Goal: Information Seeking & Learning: Learn about a topic

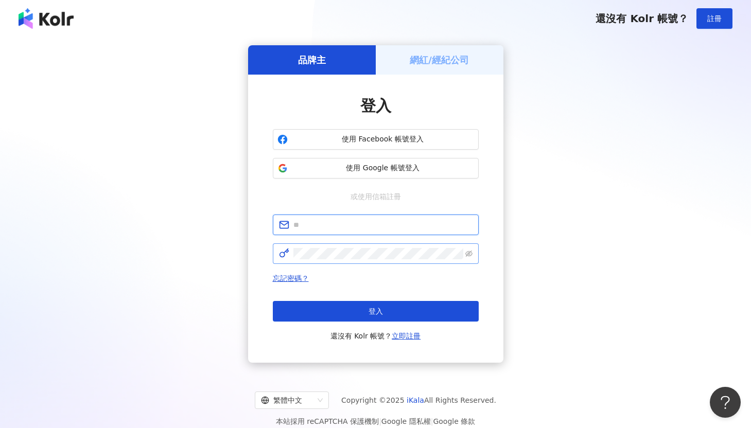
type input "**********"
click at [382, 245] on span at bounding box center [376, 253] width 206 height 21
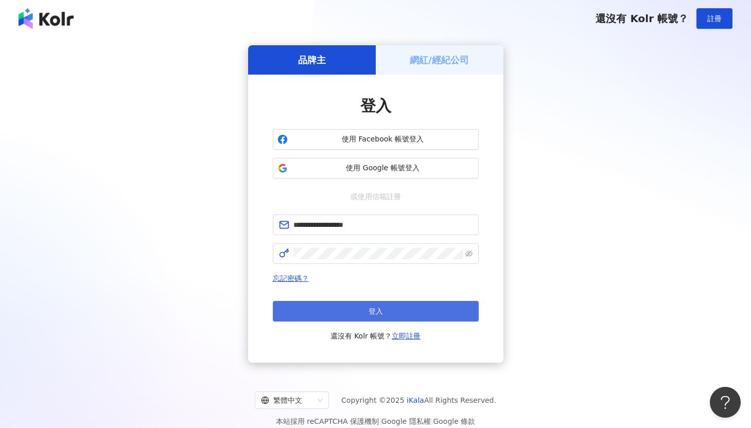
click at [321, 303] on button "登入" at bounding box center [376, 311] width 206 height 21
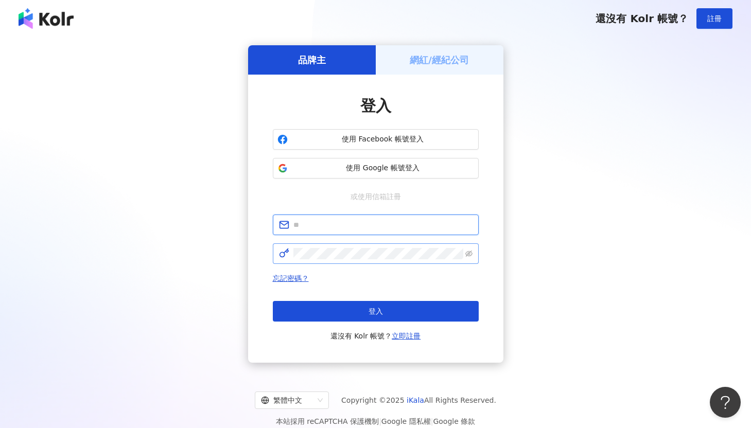
type input "**********"
click at [464, 252] on span at bounding box center [376, 253] width 206 height 21
click at [470, 253] on icon "eye-invisible" at bounding box center [468, 253] width 7 height 7
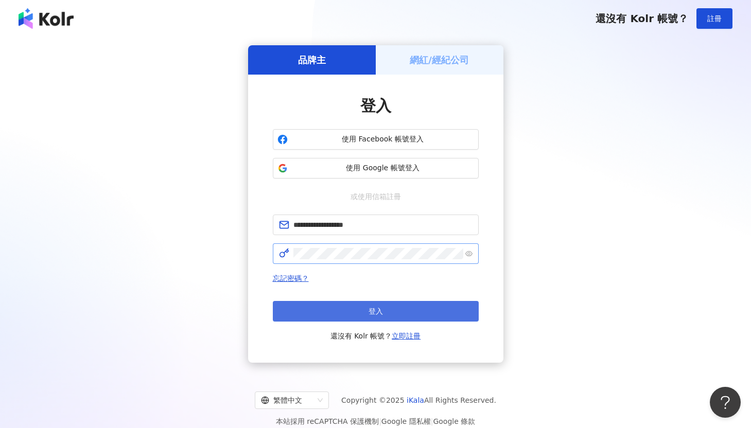
click at [319, 311] on button "登入" at bounding box center [376, 311] width 206 height 21
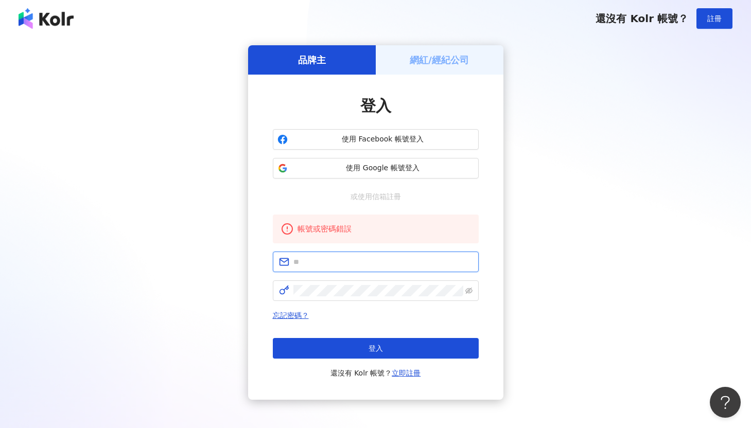
type input "**********"
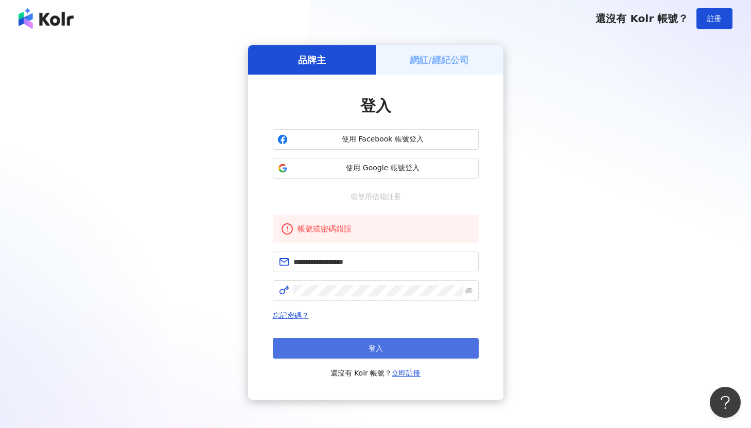
click at [384, 345] on button "登入" at bounding box center [376, 348] width 206 height 21
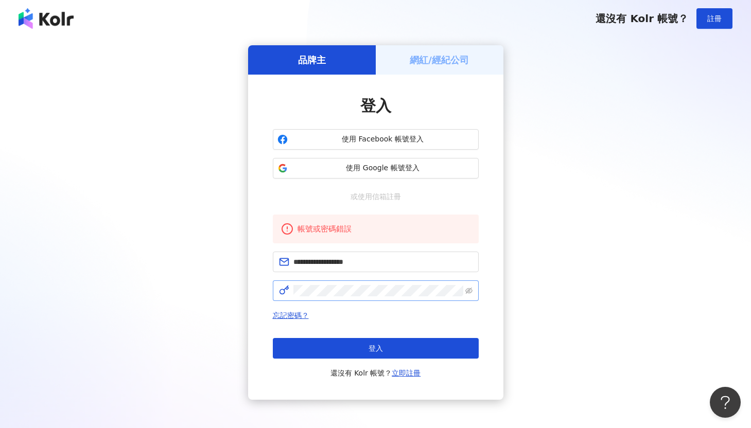
click at [475, 288] on span at bounding box center [376, 291] width 206 height 21
click at [463, 291] on span at bounding box center [376, 291] width 206 height 21
click at [466, 291] on icon "eye-invisible" at bounding box center [468, 290] width 7 height 7
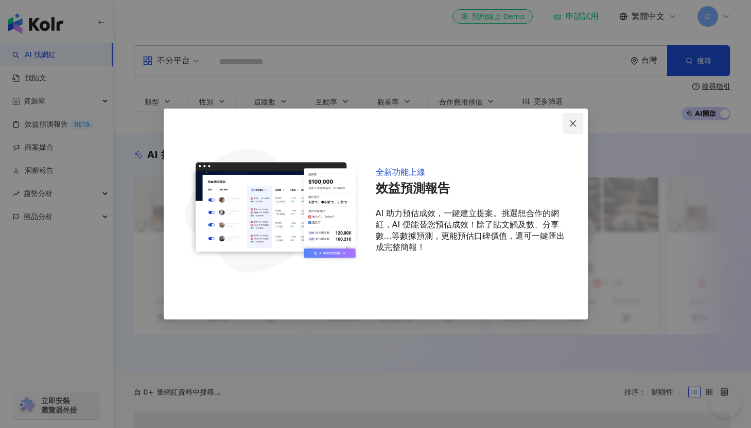
click at [572, 120] on icon "close" at bounding box center [573, 123] width 8 height 8
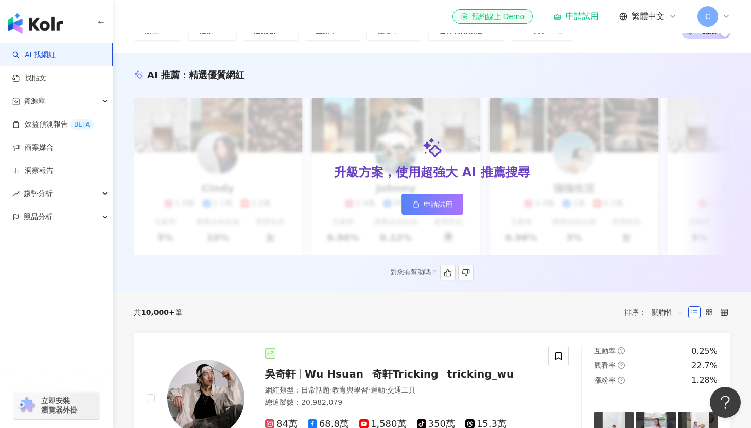
scroll to position [84, 0]
click at [456, 201] on link "申請試用" at bounding box center [432, 204] width 62 height 21
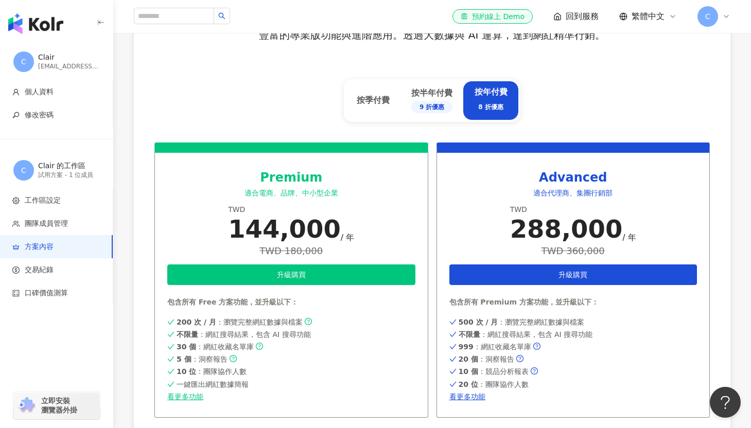
scroll to position [426, 0]
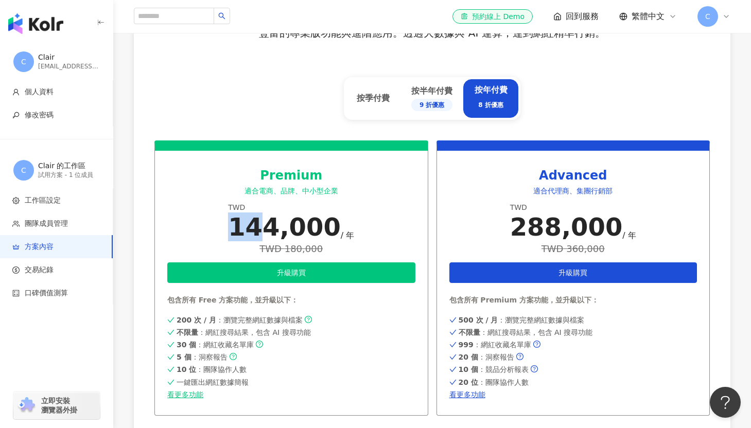
drag, startPoint x: 266, startPoint y: 224, endPoint x: 216, endPoint y: 224, distance: 49.9
click at [216, 224] on div "Premium 適合電商、品牌、中小型企業 TWD 144,000 / 年 TWD 180,000 升級購買 包含所有 Free 方案功能，並升級以下： 20…" at bounding box center [291, 278] width 274 height 275
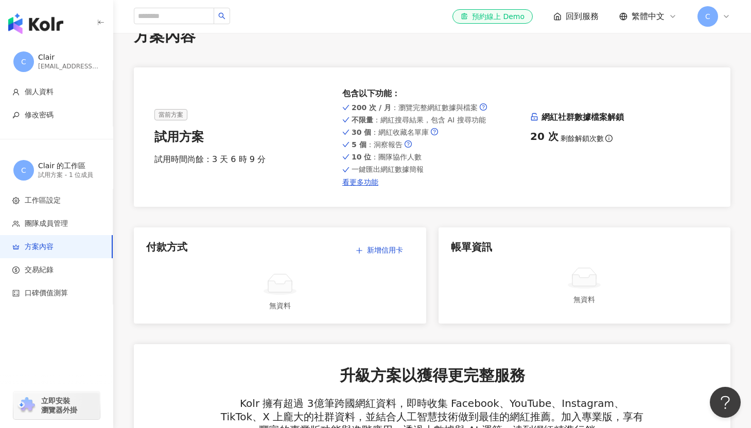
scroll to position [0, 0]
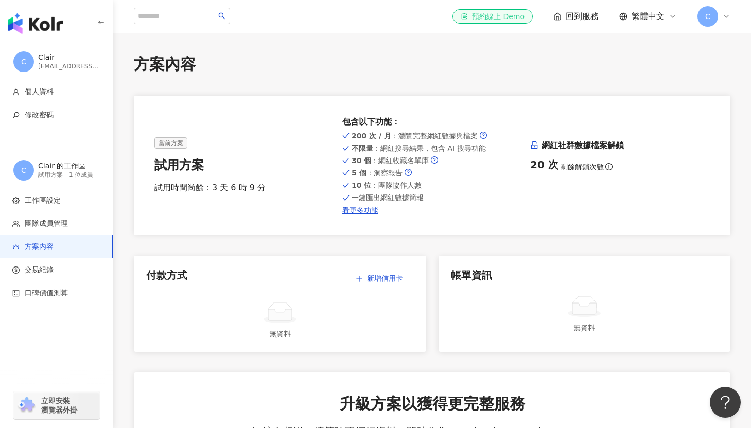
click at [484, 17] on div "el-icon-cs 預約線上 Demo" at bounding box center [493, 16] width 64 height 10
click at [79, 171] on div "試用方案 - 1 位成員" at bounding box center [69, 175] width 62 height 9
click at [591, 14] on span "回到服務" at bounding box center [582, 16] width 33 height 11
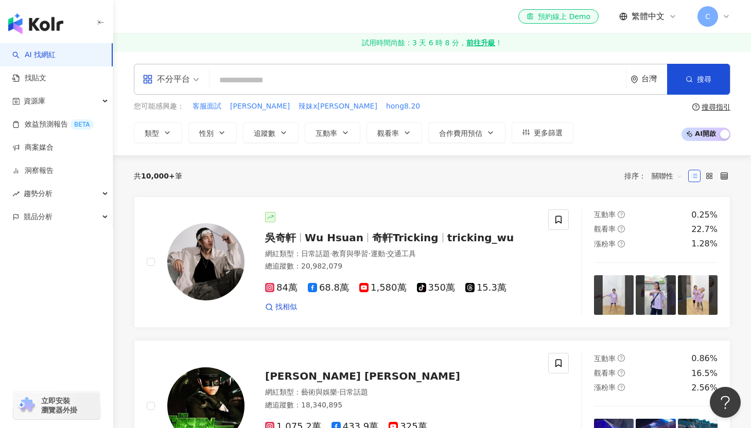
click at [188, 83] on div "不分平台" at bounding box center [166, 79] width 47 height 16
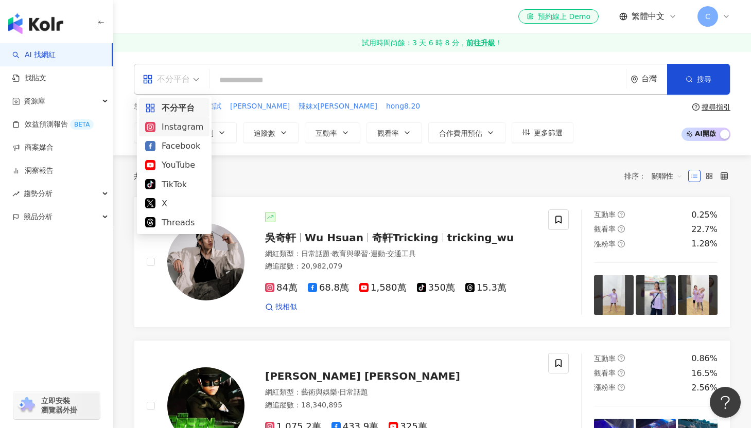
click at [189, 130] on div "Instagram" at bounding box center [174, 126] width 58 height 13
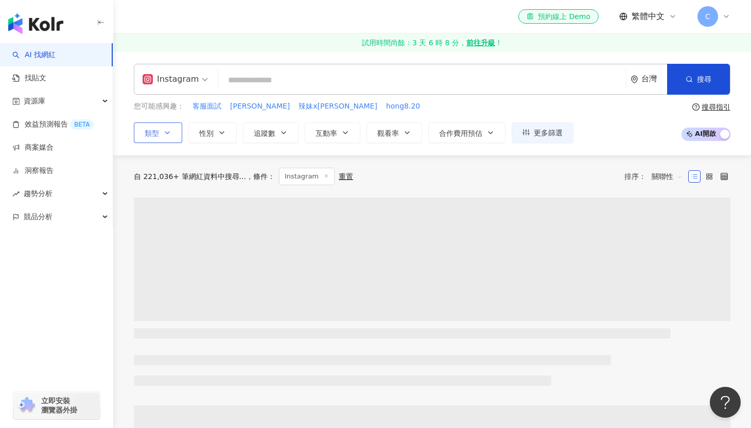
click at [171, 136] on icon "button" at bounding box center [167, 133] width 8 height 8
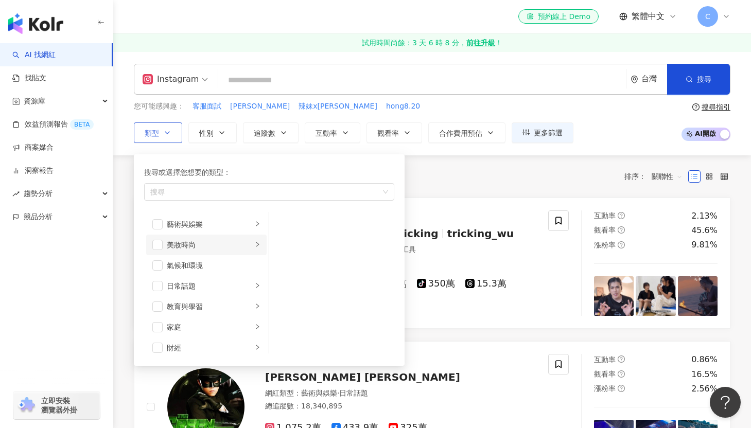
click at [189, 246] on div "美妝時尚" at bounding box center [209, 244] width 85 height 11
click at [160, 247] on span "button" at bounding box center [157, 245] width 10 height 10
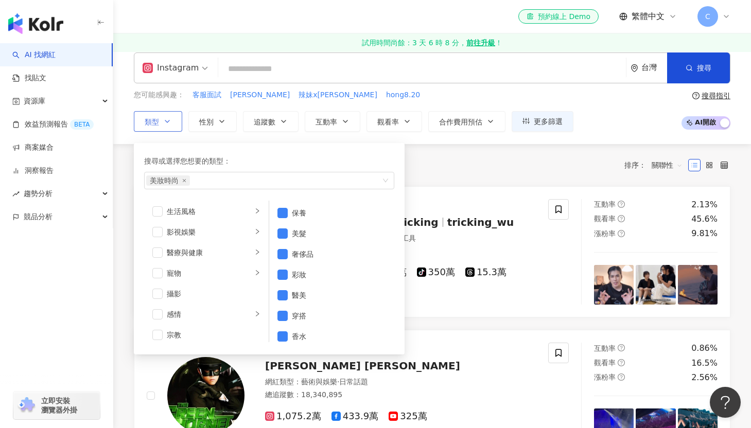
scroll to position [230, 0]
click at [255, 249] on icon "right" at bounding box center [257, 250] width 6 height 6
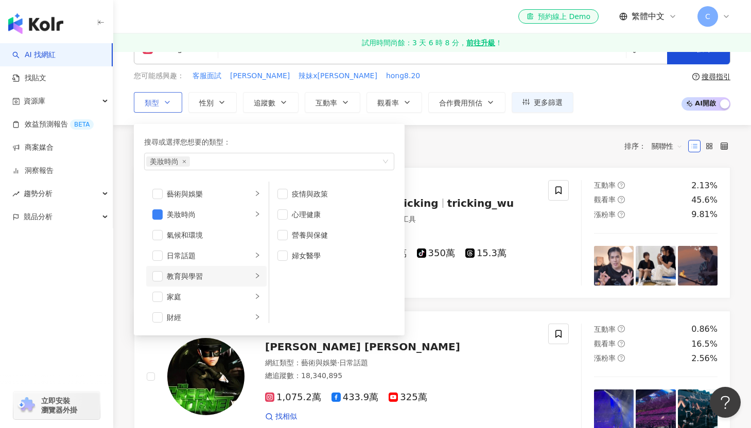
scroll to position [30, 0]
click at [255, 212] on icon "right" at bounding box center [257, 215] width 6 height 6
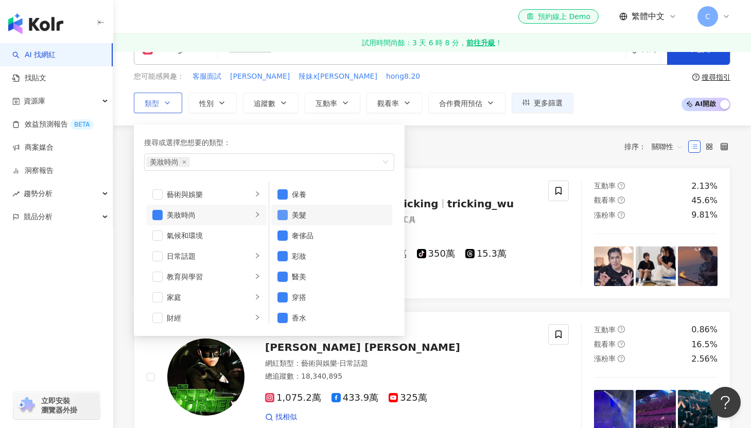
click at [285, 216] on span "button" at bounding box center [282, 215] width 10 height 10
click at [285, 233] on span "button" at bounding box center [282, 236] width 10 height 10
click at [283, 254] on span "button" at bounding box center [282, 256] width 10 height 10
click at [280, 278] on span "button" at bounding box center [282, 277] width 10 height 10
click at [281, 293] on span "button" at bounding box center [282, 297] width 10 height 10
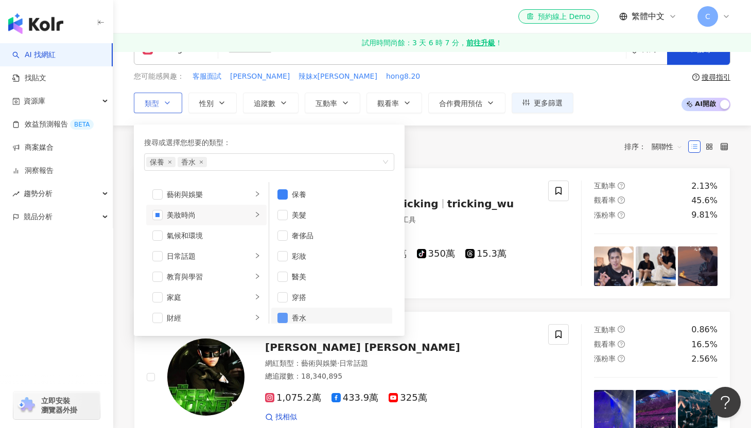
click at [285, 314] on span "button" at bounding box center [282, 318] width 10 height 10
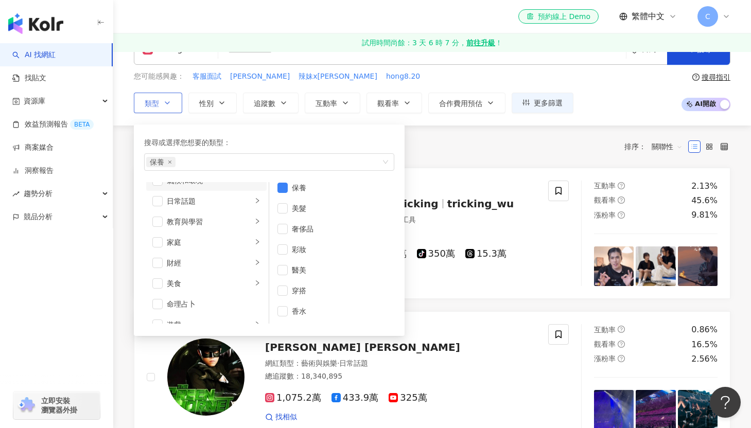
scroll to position [57, 0]
click at [260, 203] on div "button" at bounding box center [257, 200] width 6 height 10
click at [258, 192] on icon "right" at bounding box center [257, 191] width 6 height 6
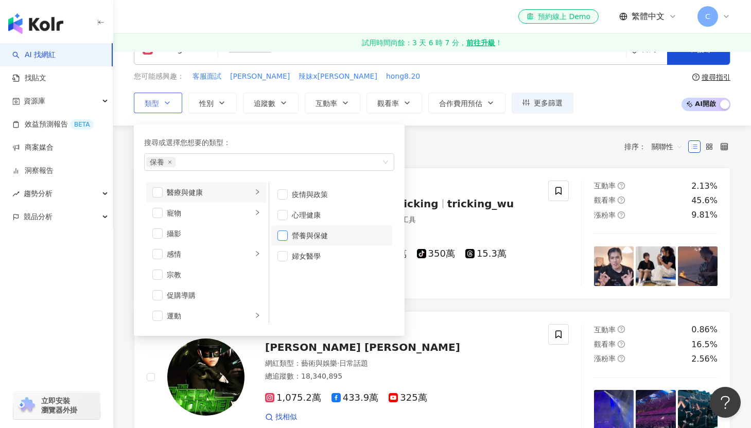
click at [284, 236] on span "button" at bounding box center [282, 236] width 10 height 10
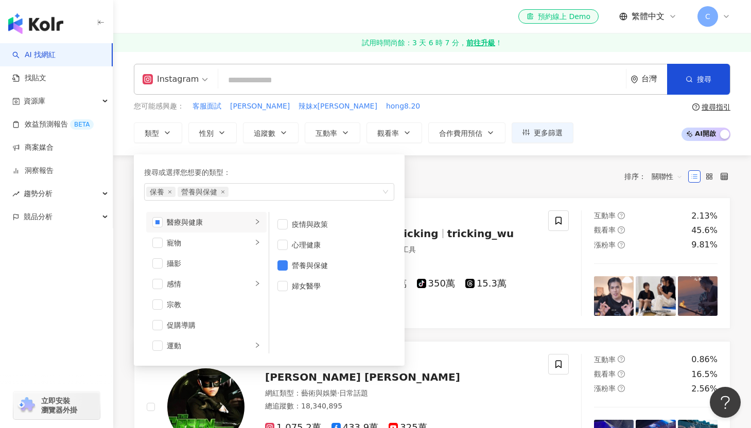
click at [459, 163] on div "共 10,000+ 筆 條件 ： Instagram 重置 排序： 關聯性" at bounding box center [432, 176] width 597 height 42
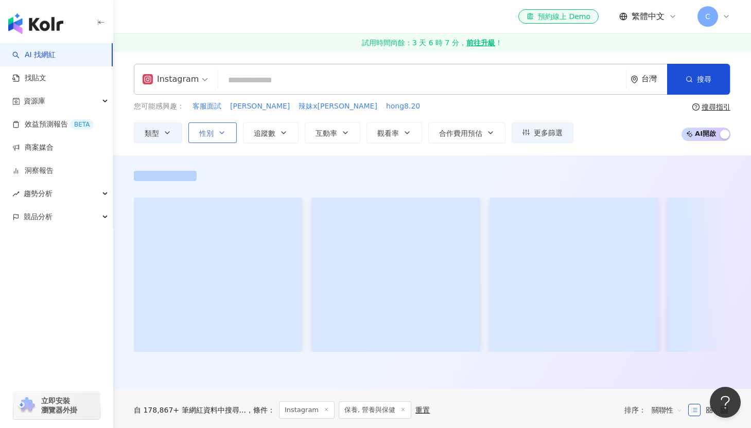
click at [207, 132] on span "性別" at bounding box center [206, 133] width 14 height 8
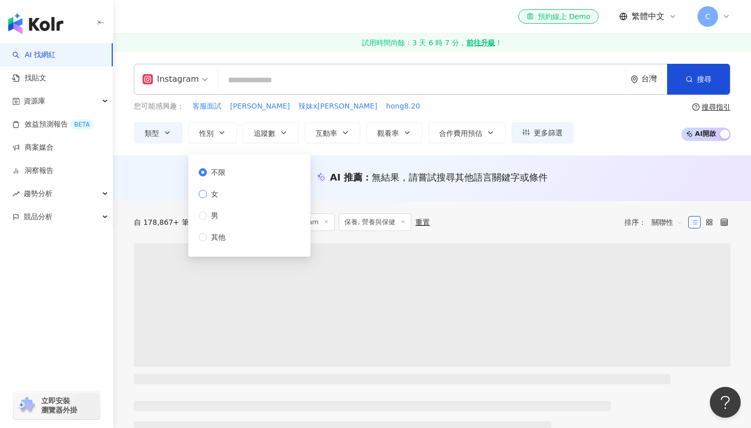
click at [225, 192] on label "女" at bounding box center [214, 193] width 31 height 11
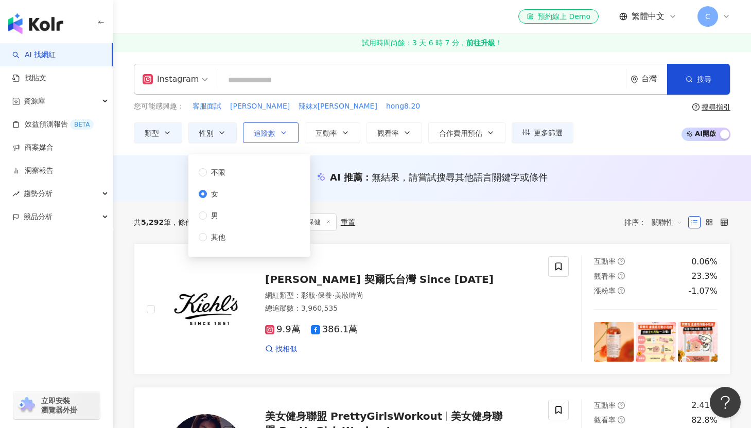
click at [288, 129] on button "追蹤數" at bounding box center [271, 132] width 56 height 21
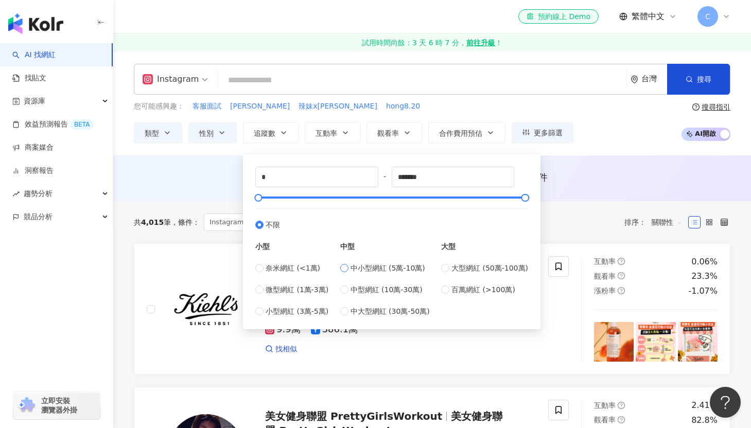
click at [353, 268] on span "中小型網紅 (5萬-10萬)" at bounding box center [388, 267] width 75 height 11
type input "*****"
click at [354, 288] on span "中型網紅 (10萬-30萬)" at bounding box center [387, 289] width 72 height 11
type input "******"
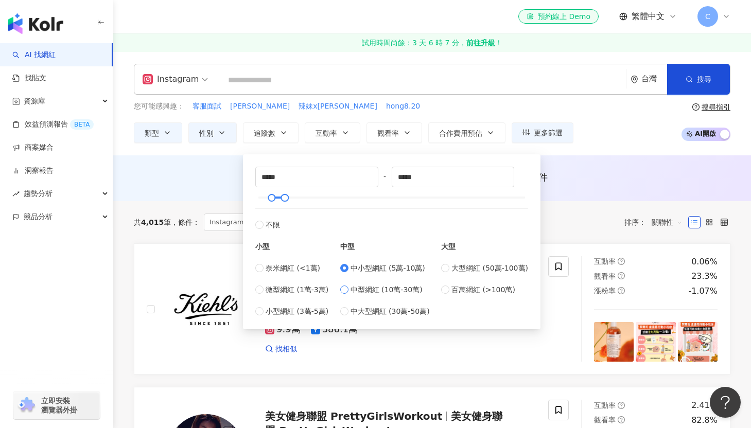
type input "******"
click at [356, 265] on span "中小型網紅 (5萬-10萬)" at bounding box center [388, 267] width 75 height 11
type input "*****"
click at [612, 130] on div "您可能感興趣： 客服面試 吳宏宥 辣妹x歐美 hong8.20 類型 性別 追蹤數 互動率 觀看率 合作費用預估 更多篩選 不限 女 男 其他 ***** -…" at bounding box center [432, 122] width 597 height 42
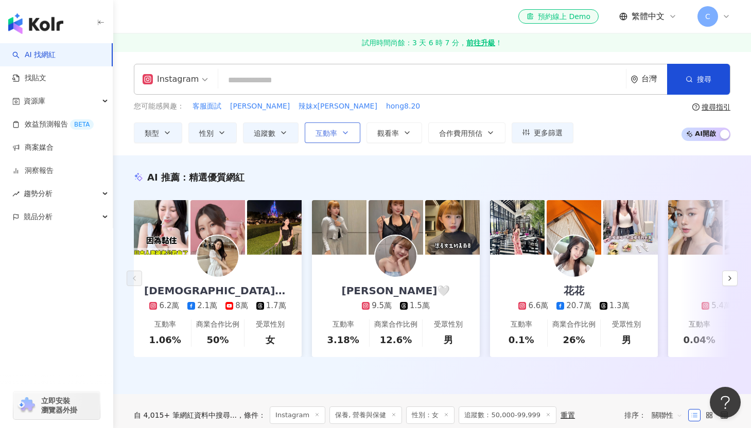
click at [343, 132] on icon "button" at bounding box center [345, 133] width 8 height 8
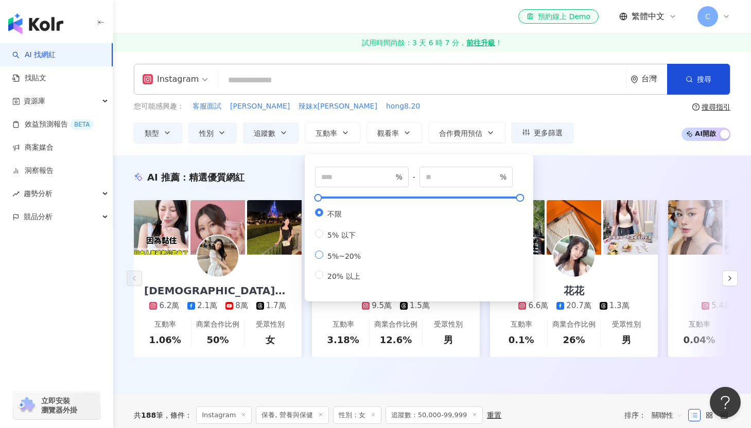
click at [349, 260] on label "5%~20%" at bounding box center [340, 256] width 50 height 10
type input "*"
type input "**"
click at [588, 129] on div "您可能感興趣： 客服面試 吳宏宥 辣妹x歐美 hong8.20 類型 性別 追蹤數 互動率 觀看率 合作費用預估 更多篩選 不限 女 男 其他 ***** -…" at bounding box center [432, 122] width 597 height 42
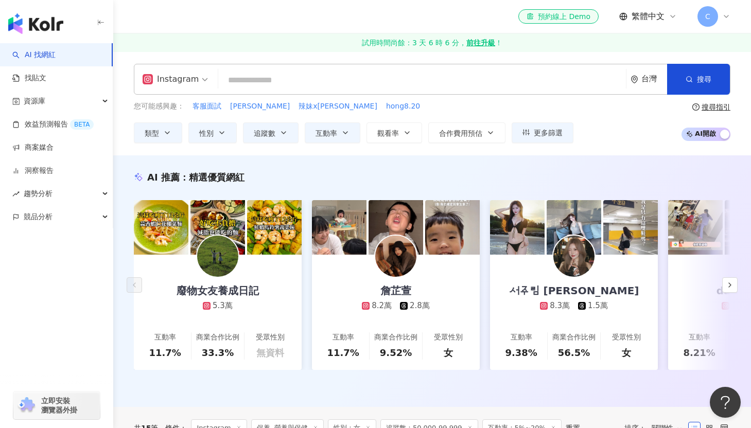
click at [366, 85] on input "search" at bounding box center [421, 81] width 399 height 20
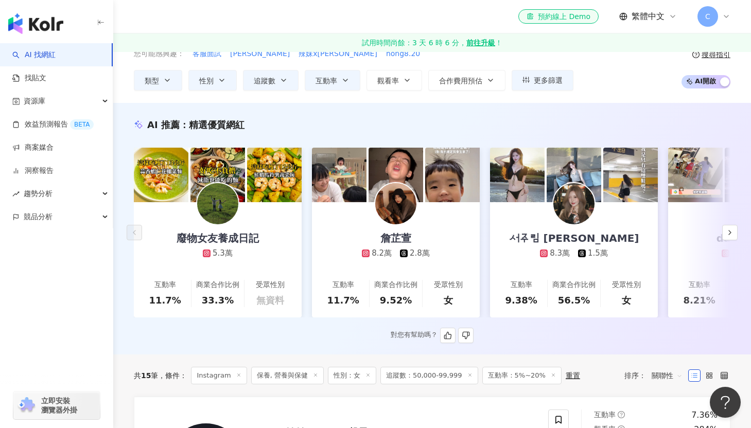
scroll to position [55, 0]
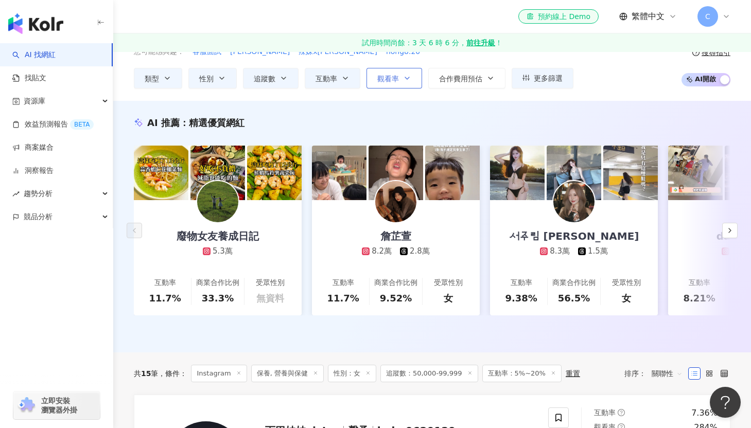
click at [405, 85] on button "觀看率" at bounding box center [394, 78] width 56 height 21
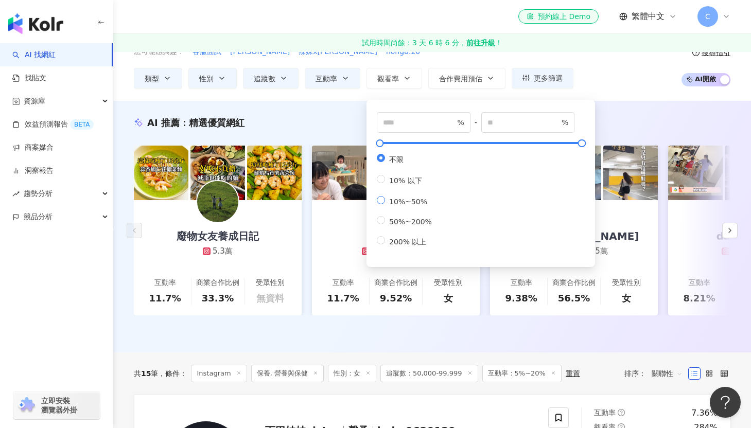
click at [411, 206] on span "10%~50%" at bounding box center [408, 202] width 46 height 8
type input "**"
click at [404, 226] on span "50%~200%" at bounding box center [410, 222] width 51 height 8
type input "**"
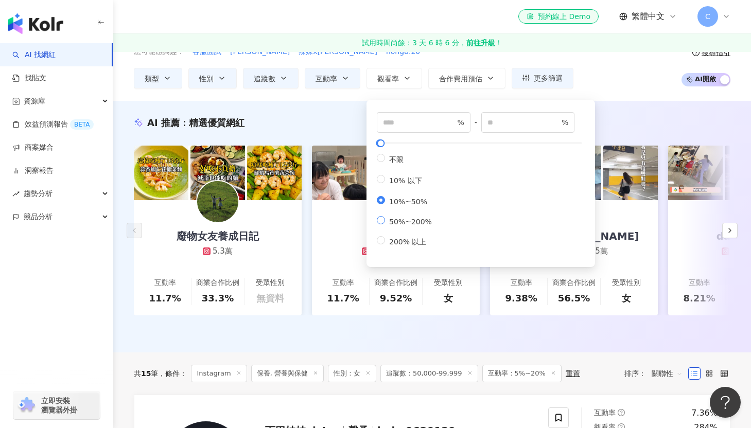
type input "***"
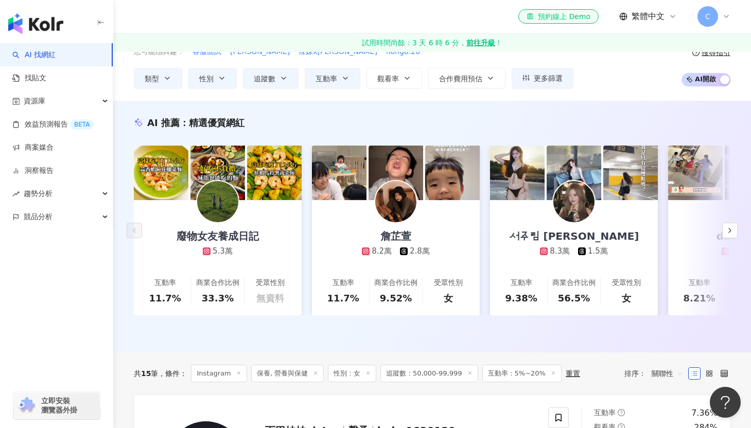
click at [602, 91] on div "Instagram 台灣 搜尋 您可能感興趣： 客服面試 吳宏宥 辣妹x歐美 hong8.20 類型 性別 追蹤數 互動率 觀看率 合作費用預估 更多篩選 不…" at bounding box center [432, 49] width 638 height 104
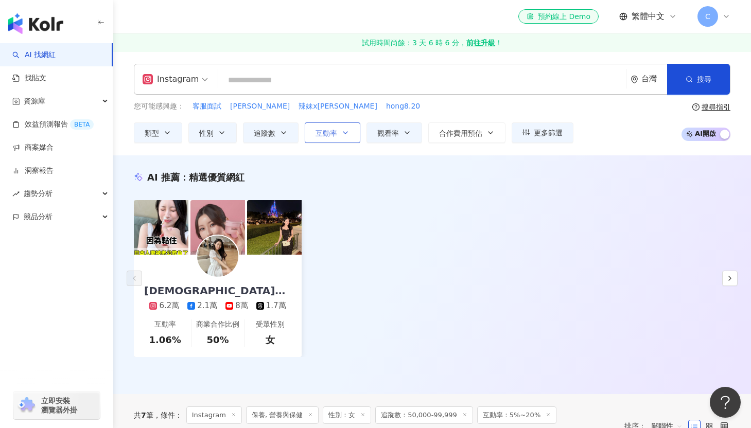
click at [332, 139] on button "互動率" at bounding box center [333, 132] width 56 height 21
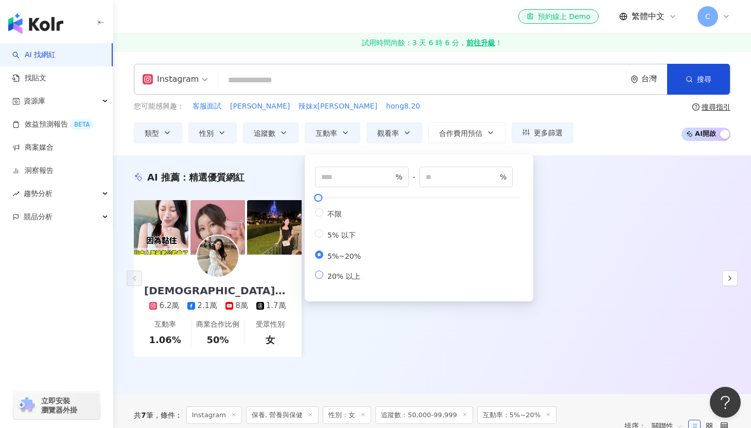
click at [349, 281] on span "20% 以上" at bounding box center [343, 276] width 41 height 8
type input "**"
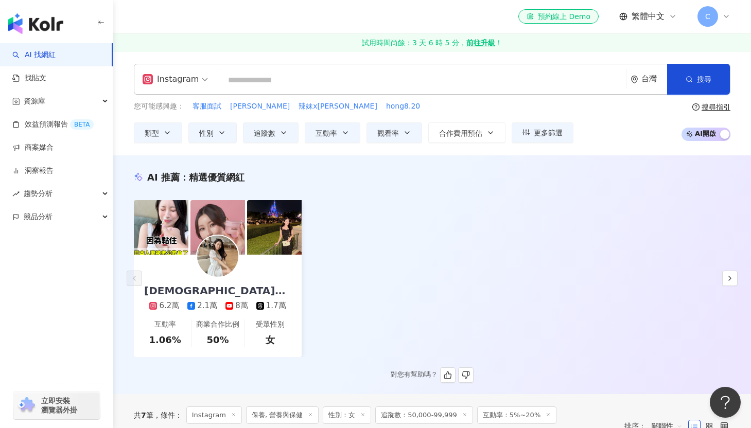
click at [392, 330] on div "日本人妻嫁台灣 6.2萬 2.1萬 8萬 1.7萬 互動率 1.06% 商業合作比例 50% 受眾性別 女" at bounding box center [432, 278] width 597 height 157
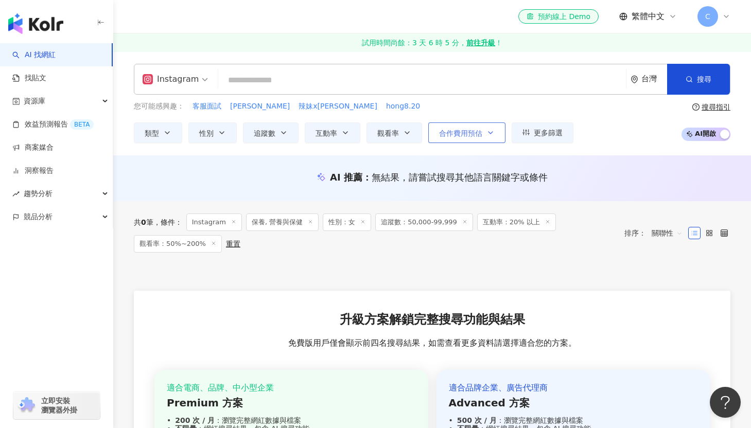
click at [458, 130] on span "合作費用預估" at bounding box center [460, 133] width 43 height 8
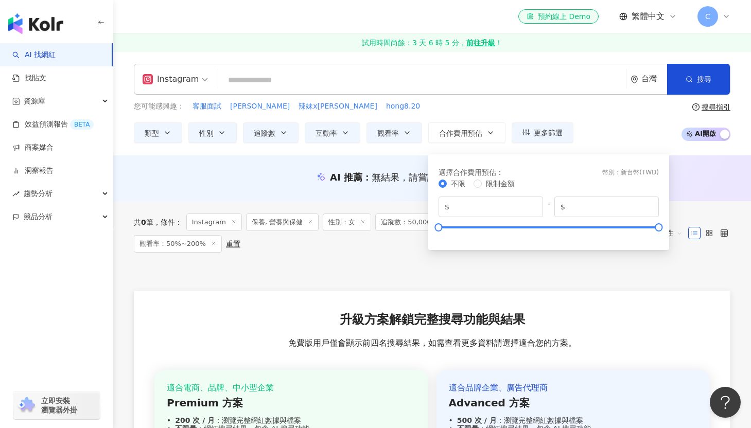
click at [472, 112] on div "您可能感興趣： 客服面試 吳宏宥 辣妹x歐美 hong8.20 類型 性別 追蹤數 互動率 觀看率 合作費用預估 更多篩選 不限 女 男 其他 ***** -…" at bounding box center [354, 122] width 440 height 42
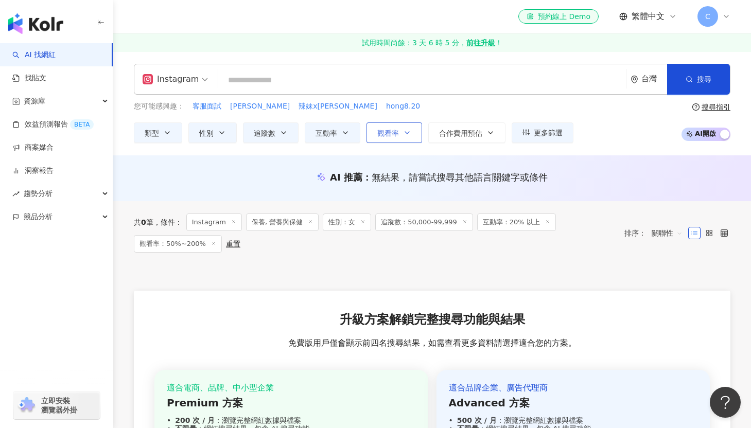
click at [407, 139] on button "觀看率" at bounding box center [394, 132] width 56 height 21
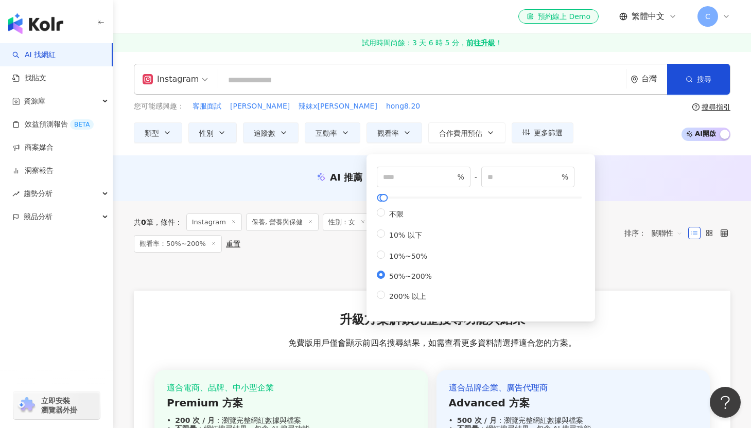
click at [412, 112] on div "您可能感興趣： 客服面試 吳宏宥 辣妹x歐美 hong8.20" at bounding box center [354, 106] width 440 height 11
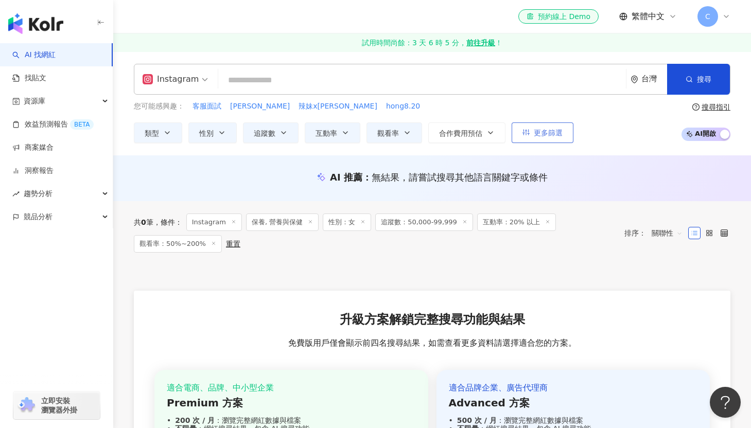
click at [543, 131] on span "更多篩選" at bounding box center [548, 133] width 29 height 8
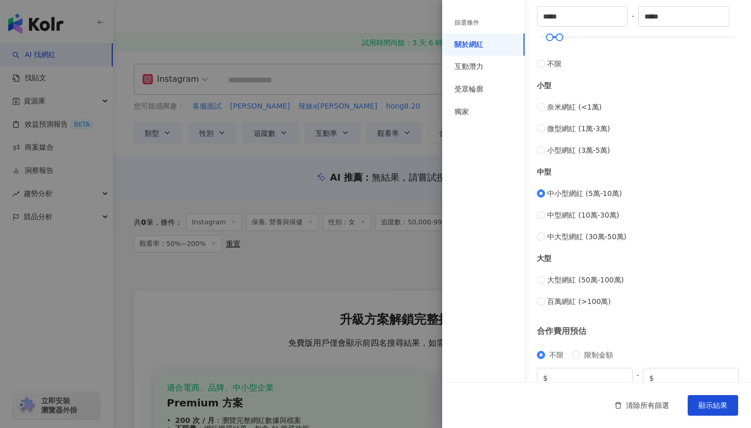
scroll to position [349, 0]
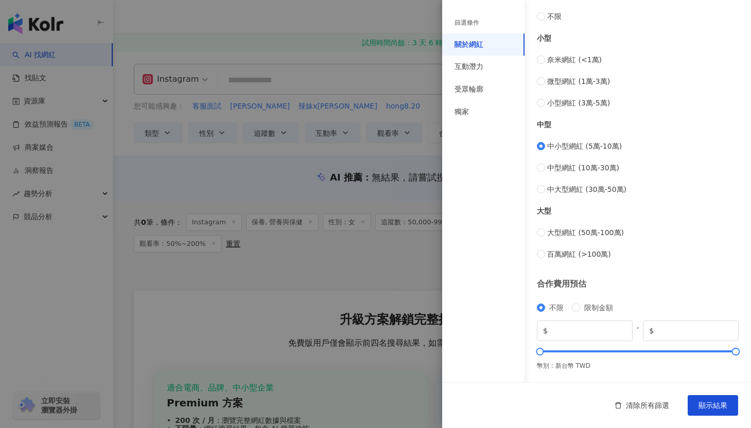
click at [367, 274] on div at bounding box center [375, 214] width 751 height 428
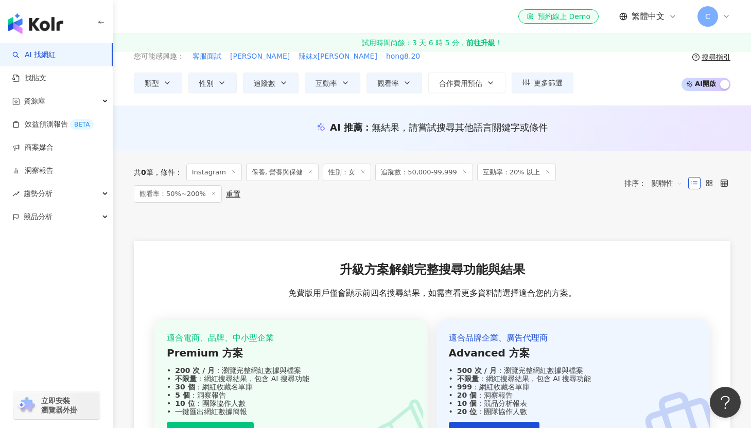
scroll to position [0, 0]
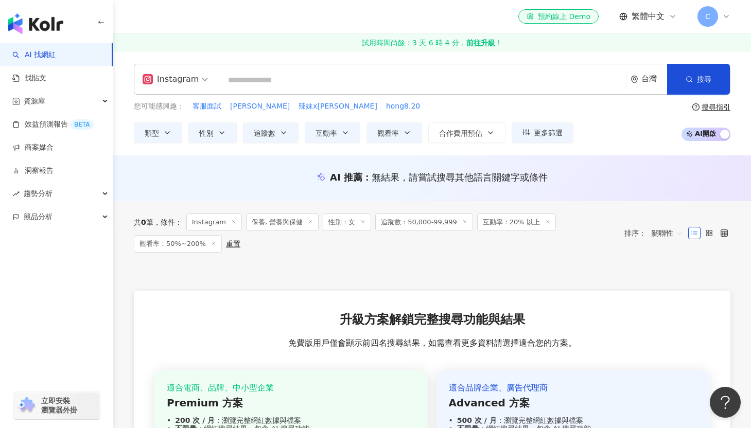
click at [462, 222] on icon at bounding box center [464, 221] width 5 height 5
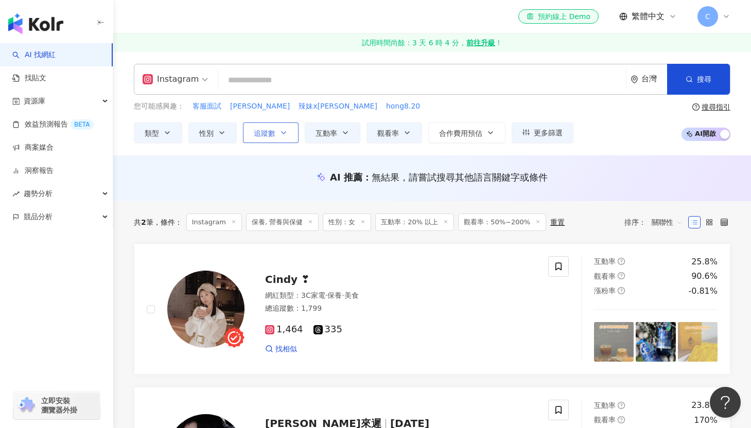
click at [284, 131] on icon "button" at bounding box center [283, 133] width 8 height 8
type input "*"
type input "*******"
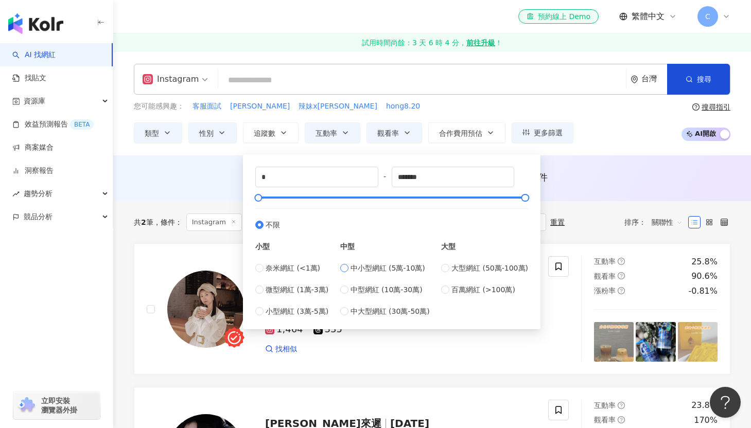
type input "*****"
click at [316, 309] on span "小型網紅 (3萬-5萬)" at bounding box center [297, 311] width 63 height 11
type input "*****"
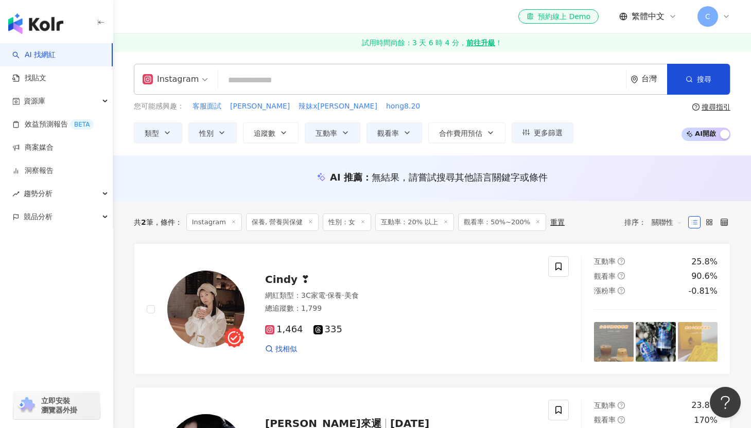
click at [602, 136] on div "您可能感興趣： 客服面試 吳宏宥 辣妹x歐美 hong8.20 類型 性別 追蹤數 互動率 觀看率 合作費用預估 更多篩選 篩選條件 關於網紅 互動潛力 受眾…" at bounding box center [432, 122] width 597 height 42
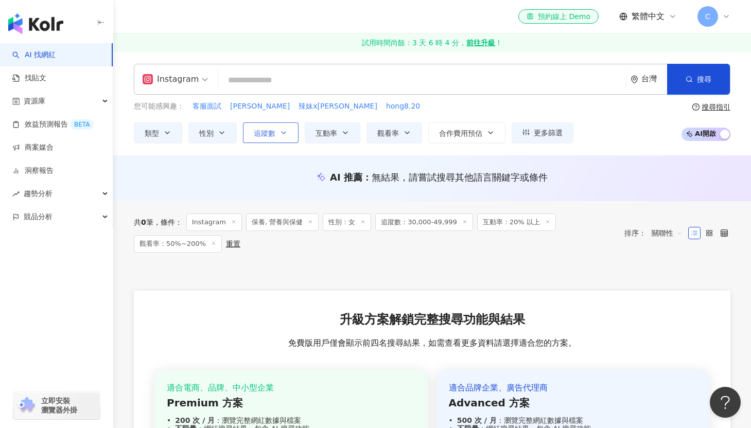
click at [285, 133] on icon "button" at bounding box center [283, 133] width 8 height 8
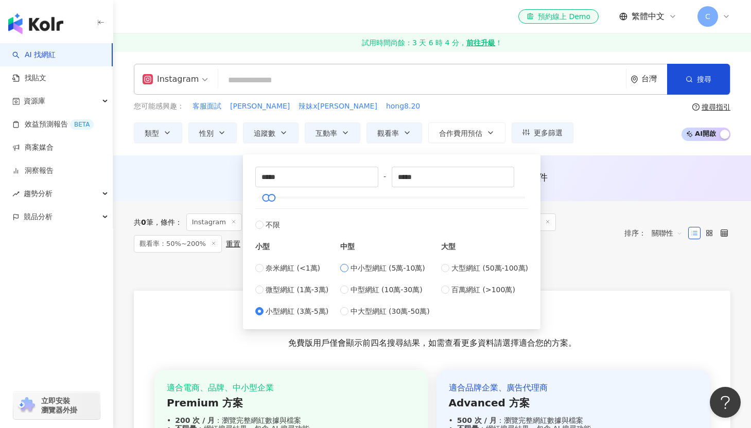
click at [365, 266] on span "中小型網紅 (5萬-10萬)" at bounding box center [388, 267] width 75 height 11
type input "*****"
click at [598, 139] on div "您可能感興趣： 客服面試 吳宏宥 辣妹x歐美 hong8.20 類型 性別 追蹤數 互動率 觀看率 合作費用預估 更多篩選 篩選條件 關於網紅 互動潛力 受眾…" at bounding box center [432, 122] width 597 height 42
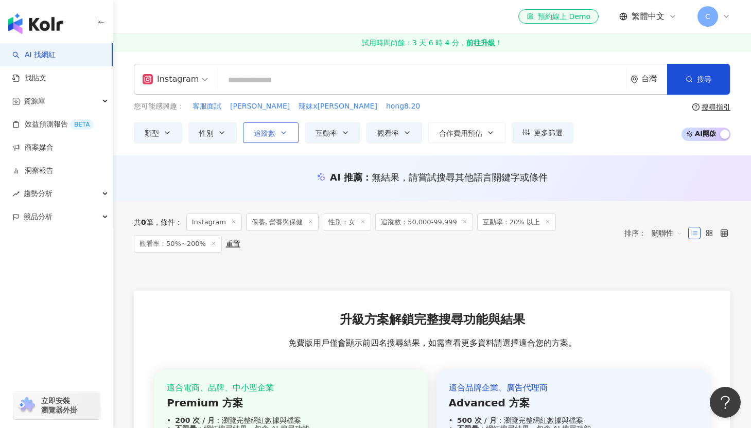
click at [262, 139] on button "追蹤數" at bounding box center [271, 132] width 56 height 21
click at [212, 161] on div "AI 推薦 ： 無結果，請嘗試搜尋其他語言關鍵字或條件" at bounding box center [432, 178] width 638 height 46
click at [366, 131] on button "觀看率" at bounding box center [394, 132] width 56 height 21
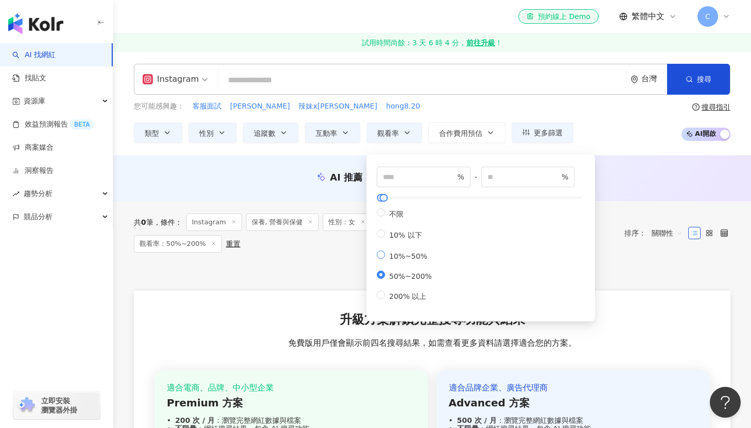
click at [392, 260] on span "10%~50%" at bounding box center [408, 256] width 46 height 8
type input "**"
click at [389, 281] on span "50%~200%" at bounding box center [410, 276] width 51 height 8
type input "**"
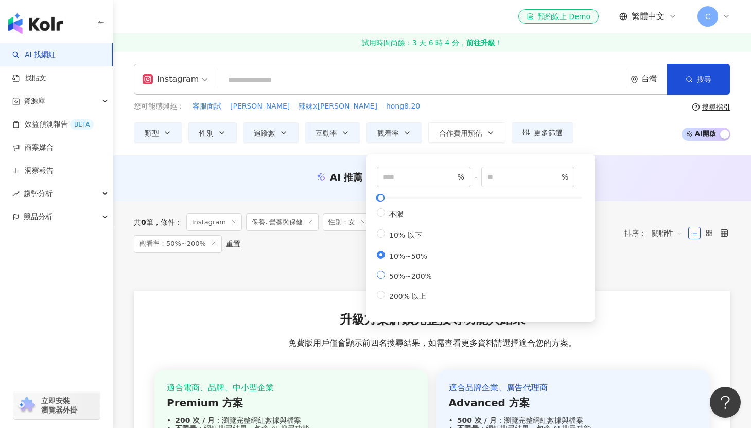
type input "***"
click at [389, 301] on span "200% 以上" at bounding box center [407, 296] width 45 height 8
type input "***"
click at [304, 172] on div "AI 推薦 ： 無結果，請嘗試搜尋其他語言關鍵字或條件" at bounding box center [432, 177] width 597 height 13
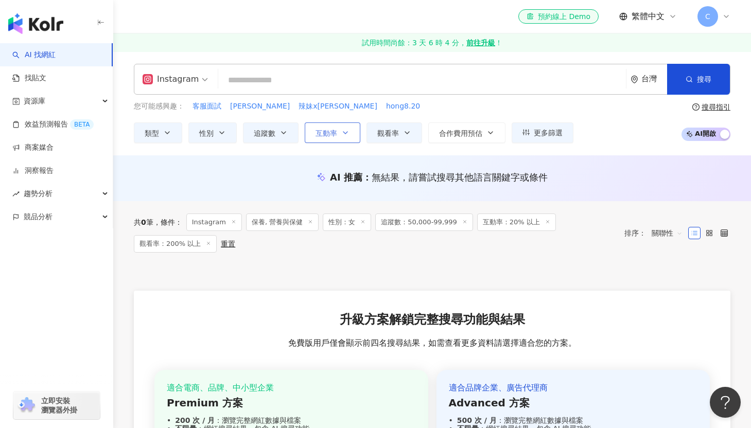
click at [328, 129] on span "互動率" at bounding box center [327, 133] width 22 height 8
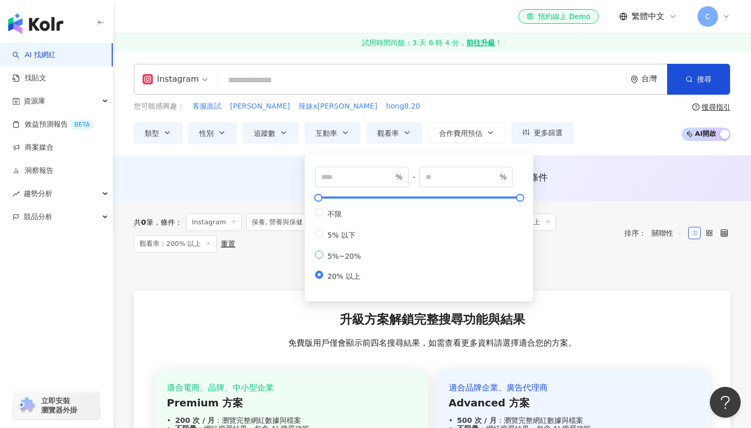
click at [333, 260] on span "5%~20%" at bounding box center [344, 256] width 42 height 8
type input "*"
type input "**"
click at [273, 191] on div "AI 推薦 ： 無結果，請嘗試搜尋其他語言關鍵字或條件" at bounding box center [432, 178] width 638 height 46
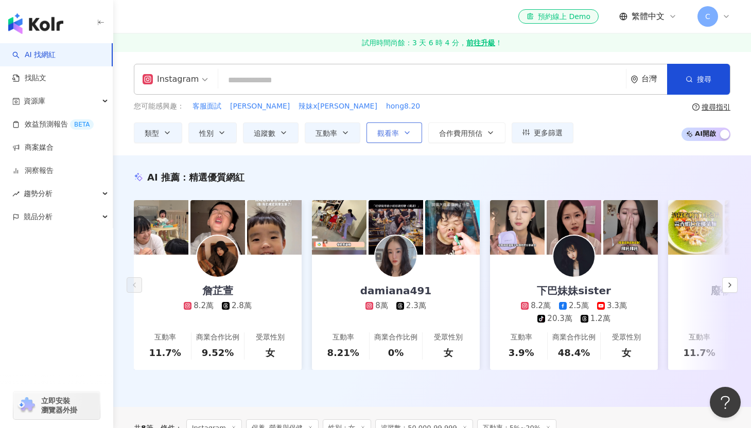
click at [396, 124] on button "觀看率" at bounding box center [394, 132] width 56 height 21
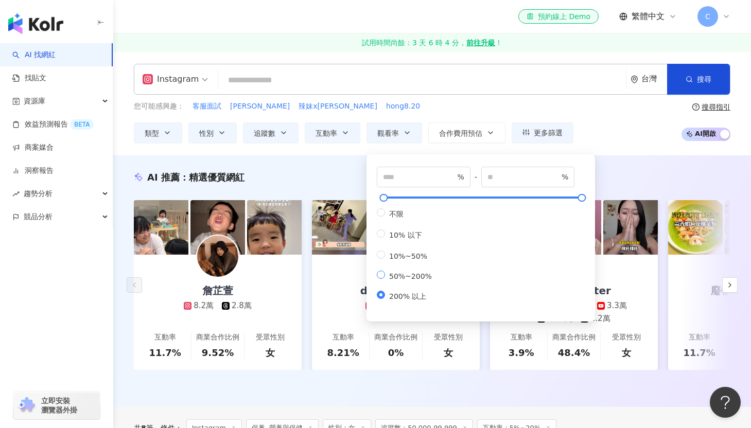
click at [404, 281] on span "50%~200%" at bounding box center [410, 276] width 51 height 8
type input "**"
type input "***"
click at [623, 132] on div "您可能感興趣： 客服面試 吳宏宥 辣妹x歐美 hong8.20 類型 性別 追蹤數 互動率 觀看率 合作費用預估 更多篩選 篩選條件 關於網紅 互動潛力 受眾…" at bounding box center [432, 122] width 597 height 42
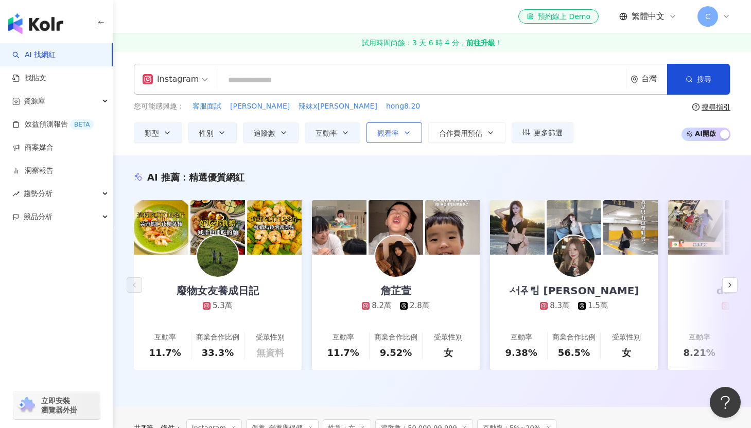
click at [412, 133] on button "觀看率" at bounding box center [394, 132] width 56 height 21
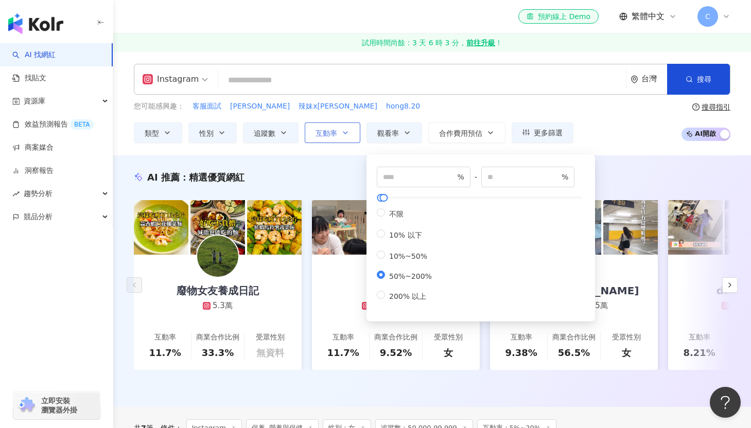
click at [327, 131] on span "互動率" at bounding box center [327, 133] width 22 height 8
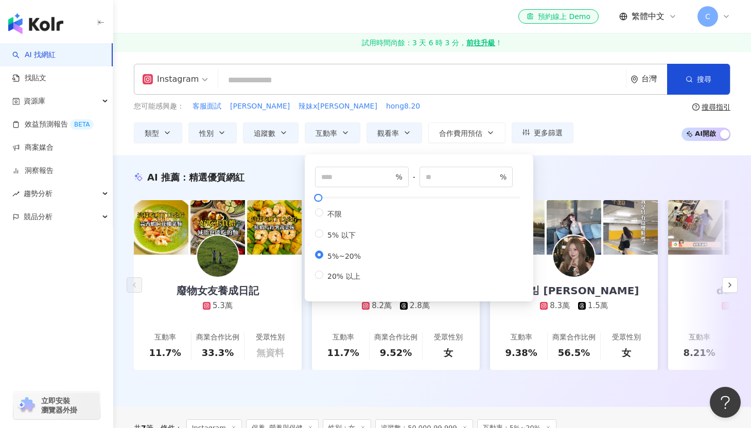
click at [620, 127] on div "您可能感興趣： 客服面試 吳宏宥 辣妹x歐美 hong8.20 類型 性別 追蹤數 互動率 觀看率 合作費用預估 更多篩選 篩選條件 關於網紅 互動潛力 受眾…" at bounding box center [432, 122] width 597 height 42
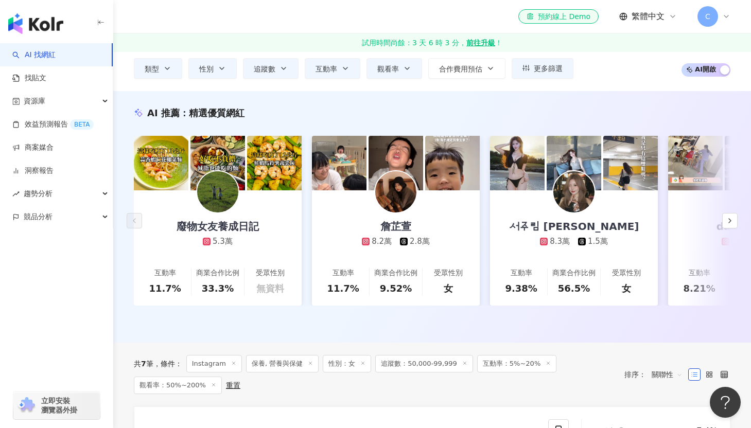
scroll to position [59, 0]
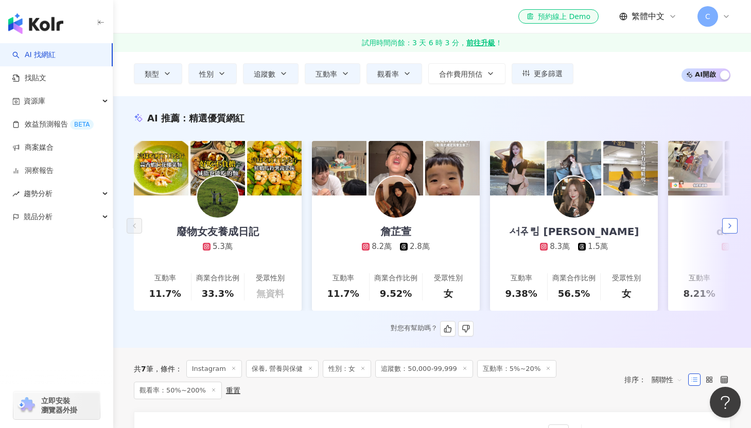
click at [728, 230] on icon "button" at bounding box center [730, 226] width 8 height 8
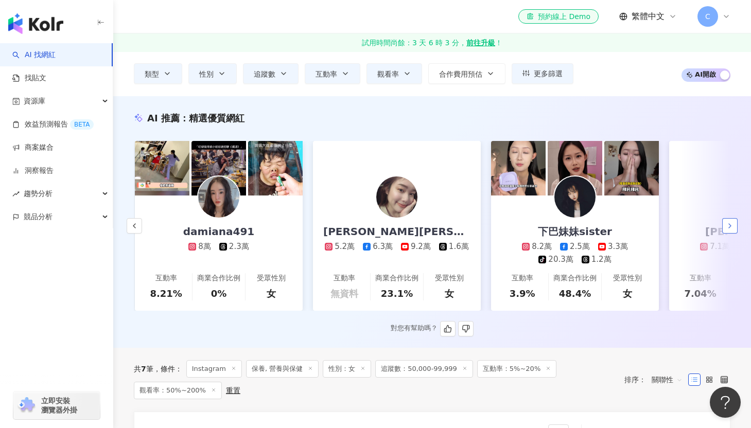
scroll to position [0, 534]
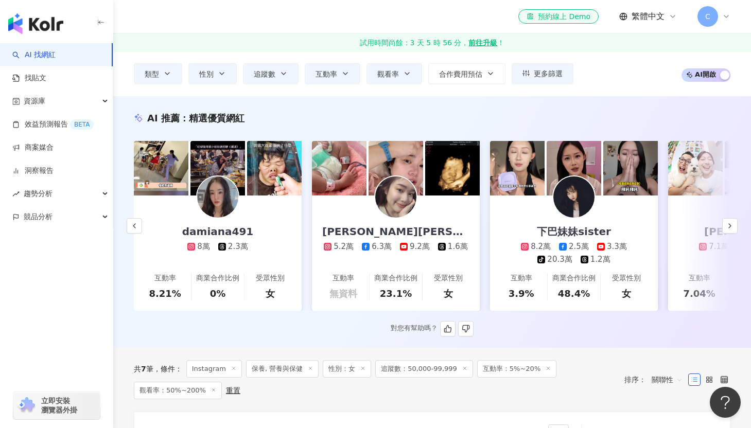
click at [612, 214] on div "下巴妹妹sister 8.2萬 2.5萬 3.3萬 tiktok-icon 20.3萬 1.2萬" at bounding box center [573, 230] width 157 height 69
click at [545, 231] on div "下巴妹妹sister" at bounding box center [574, 231] width 95 height 14
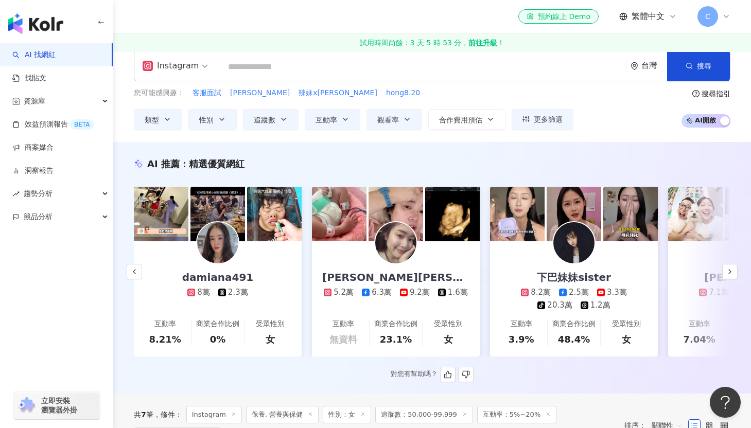
scroll to position [11, 0]
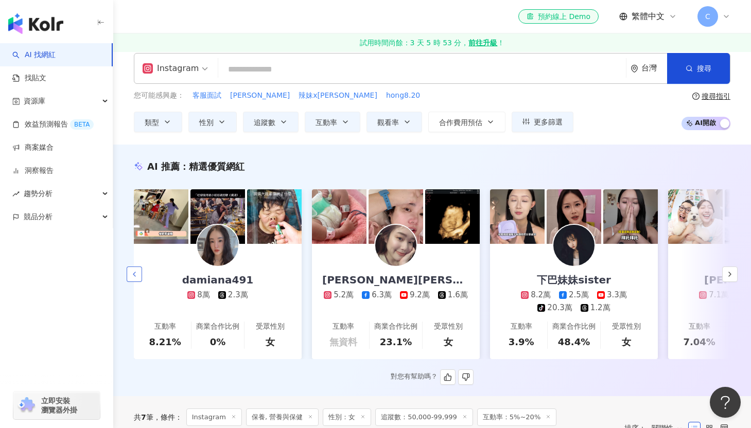
click at [137, 273] on icon "button" at bounding box center [134, 274] width 8 height 8
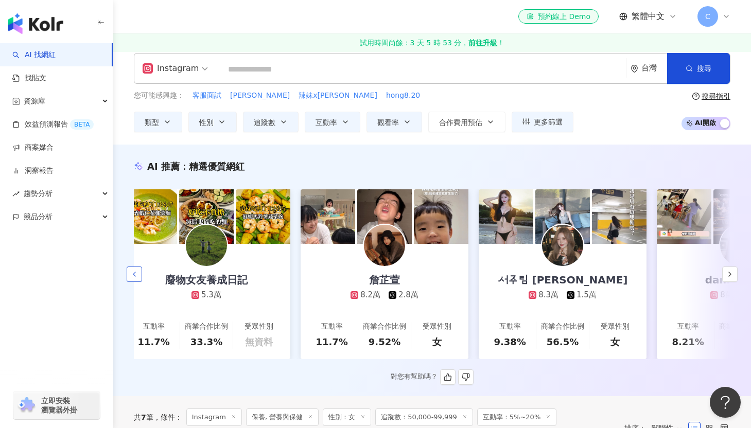
scroll to position [0, 3]
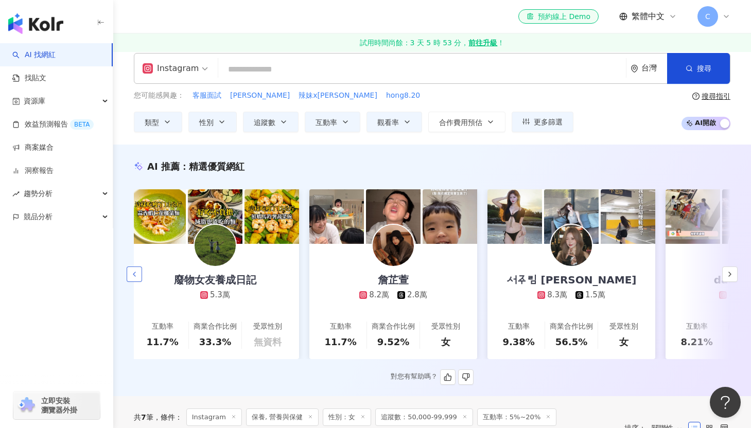
click at [137, 273] on icon "button" at bounding box center [134, 274] width 8 height 8
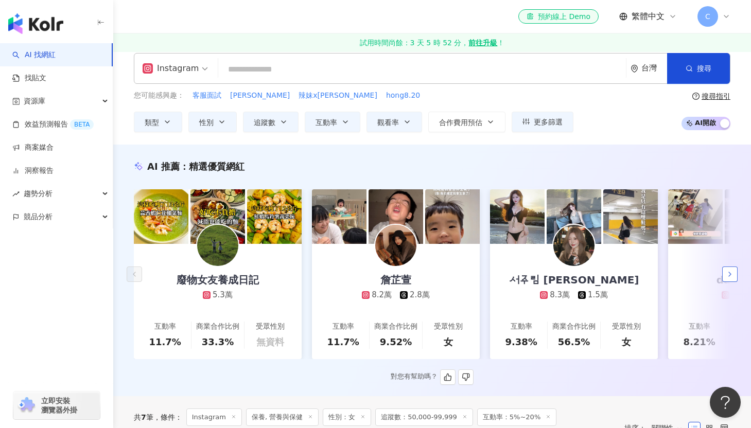
click at [730, 272] on icon "button" at bounding box center [730, 274] width 8 height 8
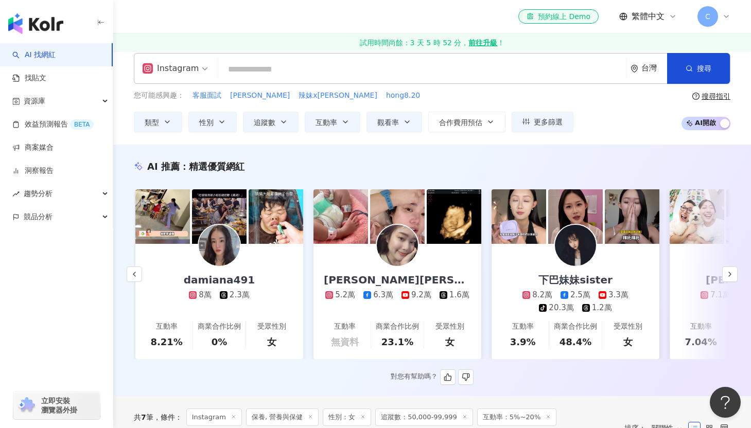
scroll to position [0, 534]
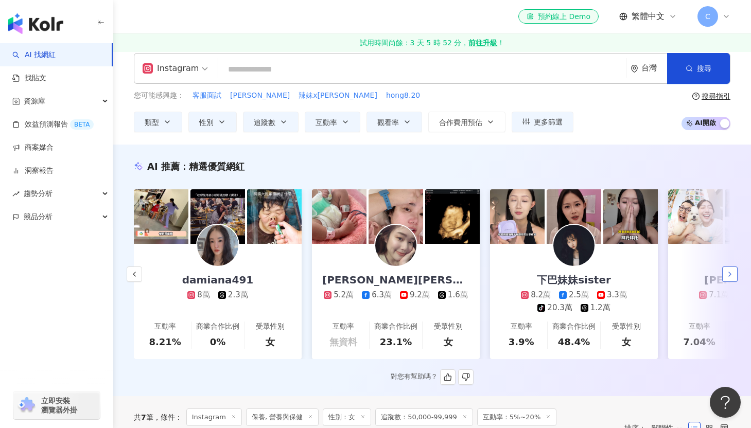
click at [733, 276] on icon "button" at bounding box center [730, 274] width 8 height 8
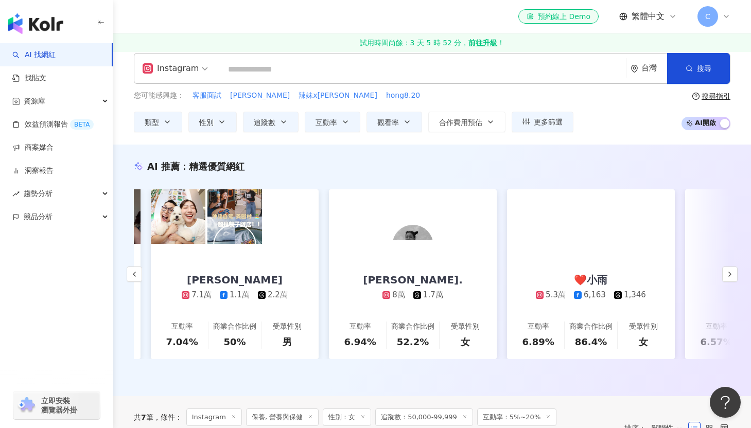
scroll to position [0, 1069]
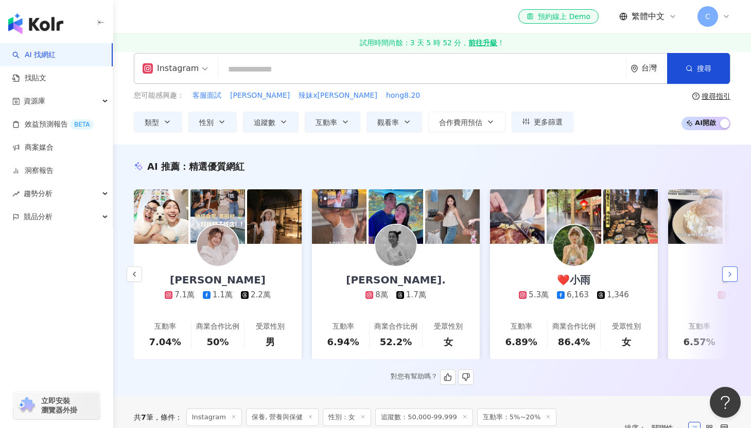
click at [733, 277] on icon "button" at bounding box center [730, 274] width 8 height 8
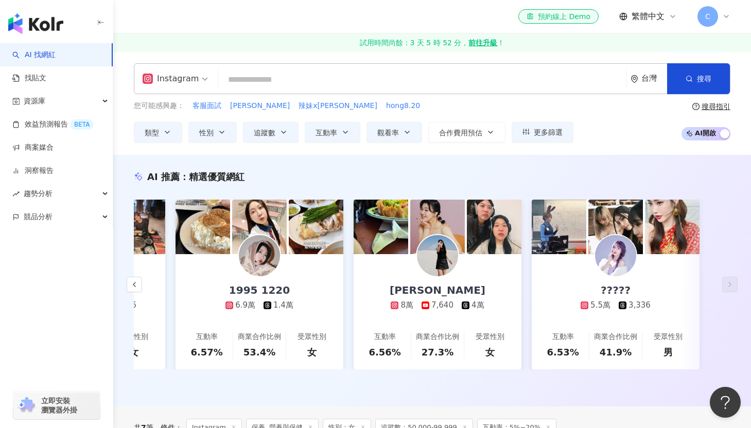
scroll to position [0, 0]
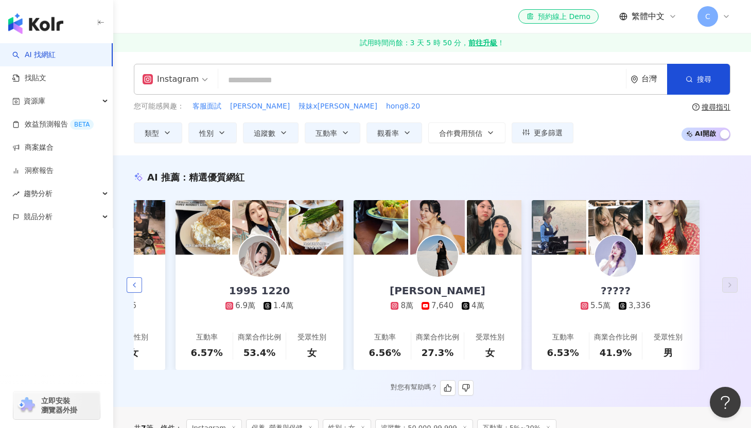
click at [134, 288] on icon "button" at bounding box center [134, 285] width 8 height 8
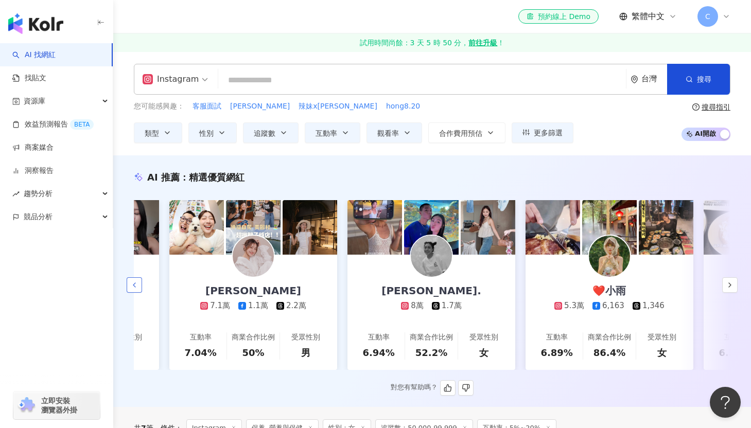
click at [134, 288] on icon "button" at bounding box center [134, 285] width 8 height 8
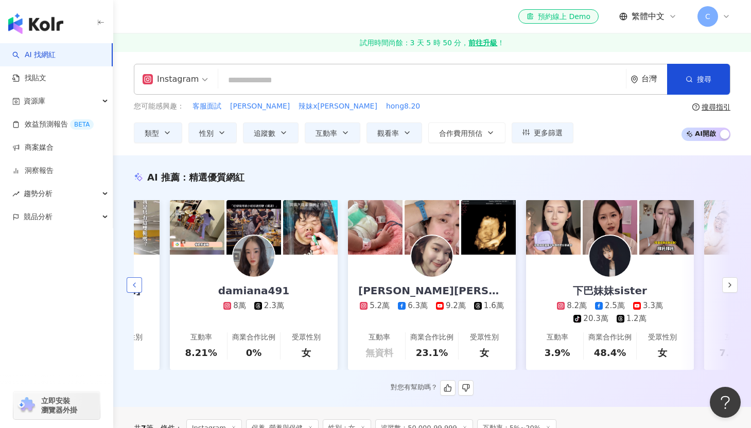
click at [134, 288] on icon "button" at bounding box center [134, 285] width 8 height 8
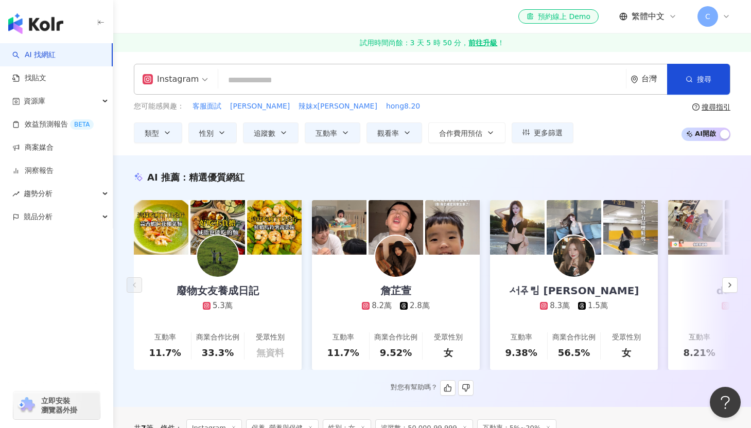
click at [250, 290] on div "廢物女友養成日記" at bounding box center [217, 291] width 103 height 14
click at [399, 269] on img at bounding box center [395, 256] width 41 height 41
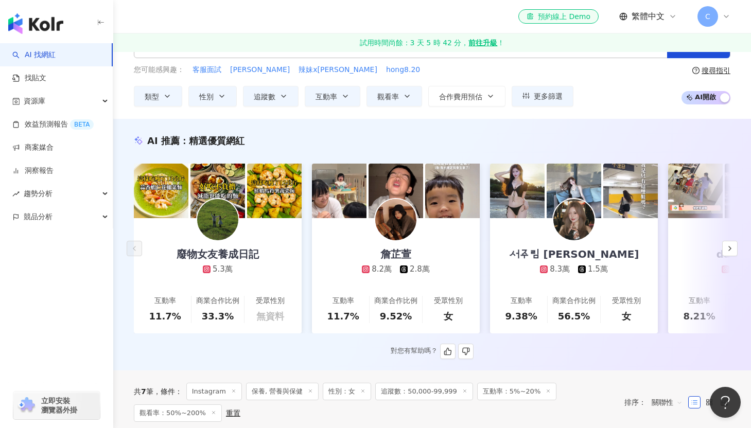
scroll to position [39, 0]
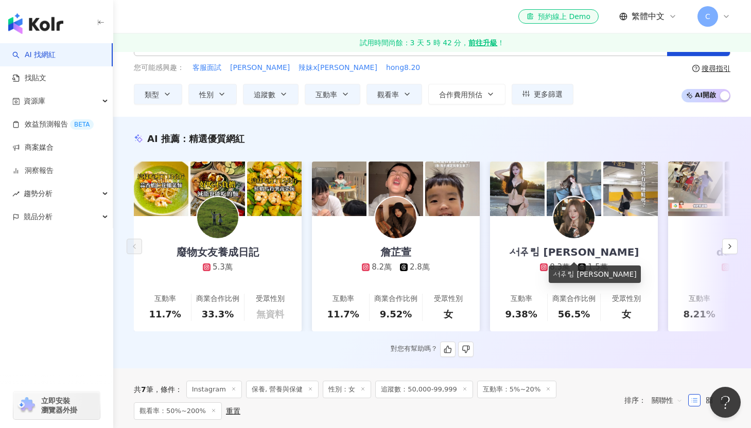
click at [585, 247] on div "서주림 徐主臨" at bounding box center [574, 252] width 151 height 14
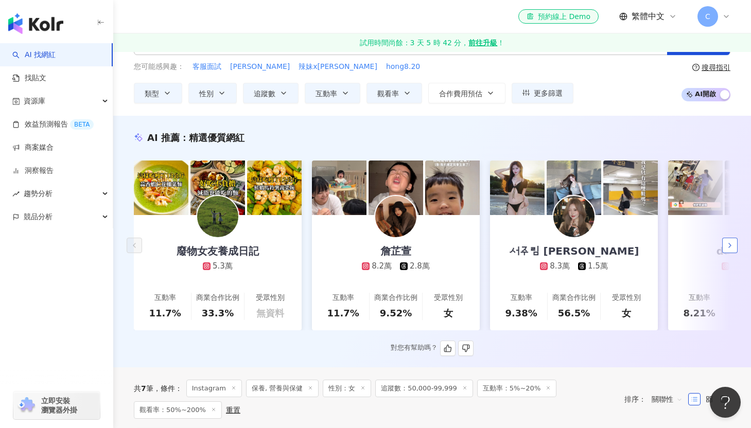
click at [728, 247] on icon "button" at bounding box center [730, 245] width 8 height 8
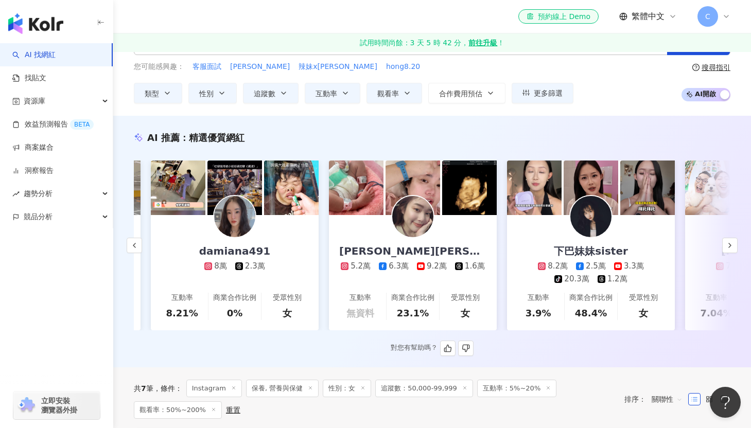
scroll to position [0, 534]
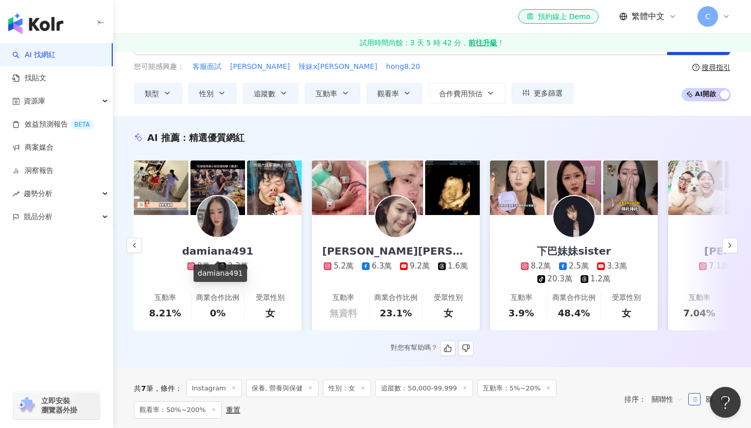
click at [223, 247] on div "damiana491" at bounding box center [218, 251] width 92 height 14
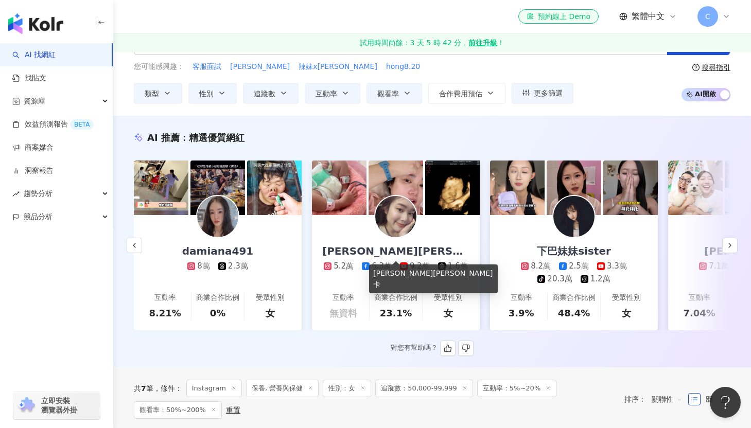
click at [412, 251] on div "Jessica潔西卡" at bounding box center [396, 251] width 168 height 14
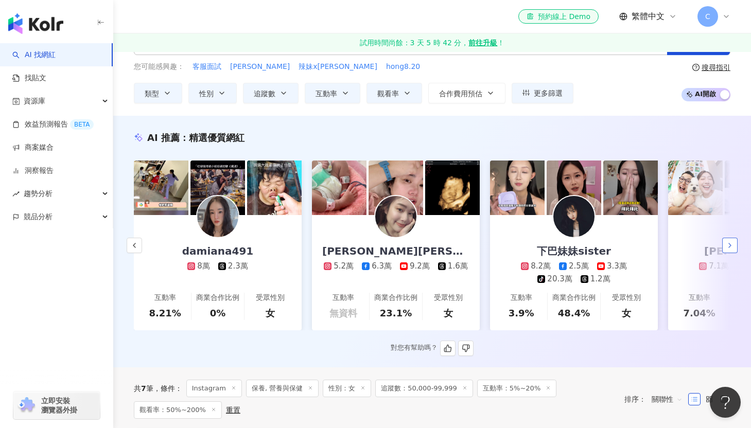
click at [729, 245] on icon "button" at bounding box center [730, 245] width 8 height 8
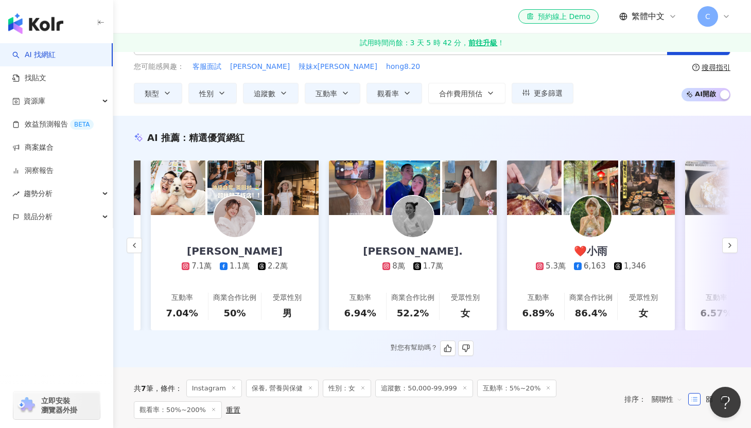
scroll to position [0, 1069]
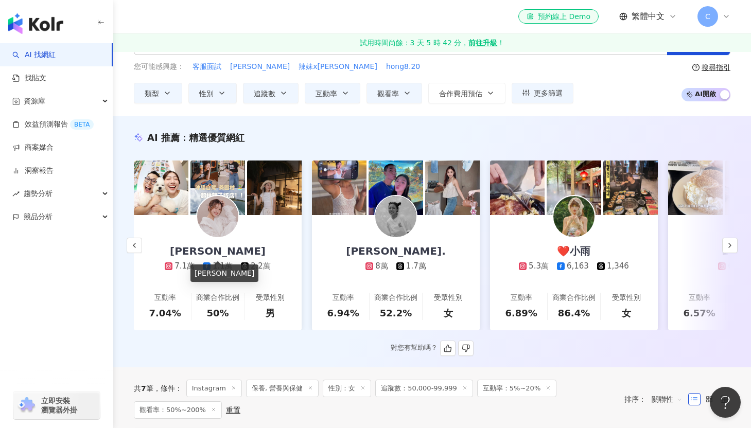
click at [251, 252] on div "劉品妤 Megan" at bounding box center [218, 251] width 116 height 14
click at [400, 254] on div "Megan." at bounding box center [396, 251] width 120 height 14
click at [587, 255] on div "❤️小雨" at bounding box center [574, 251] width 54 height 14
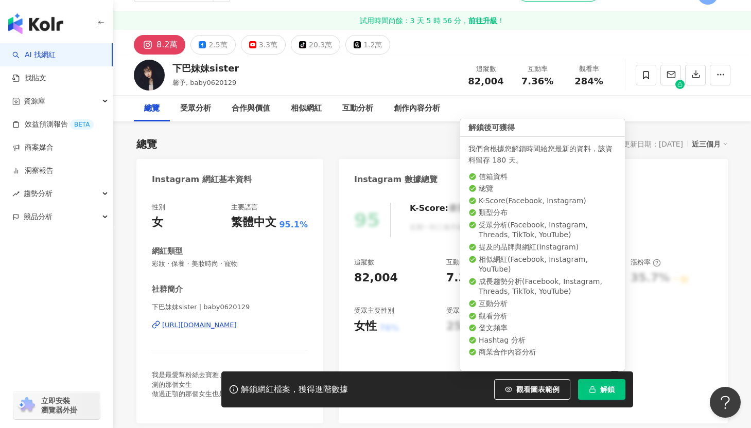
scroll to position [20, 0]
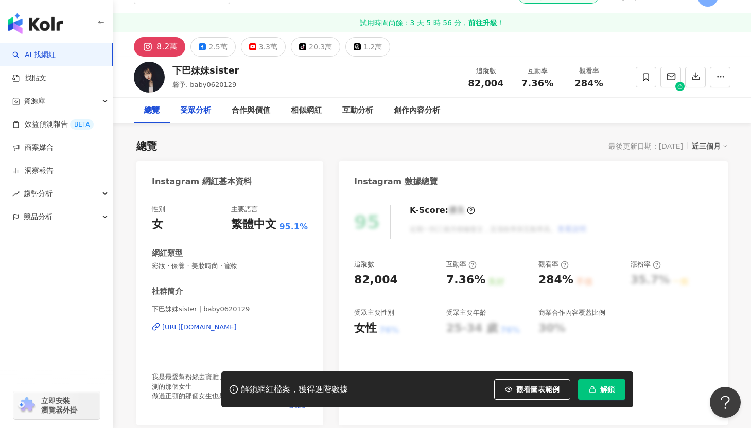
click at [204, 113] on div "受眾分析" at bounding box center [195, 110] width 31 height 12
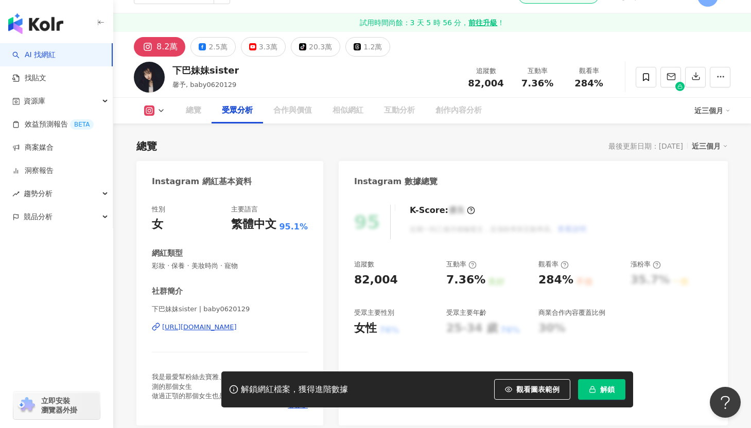
scroll to position [898, 0]
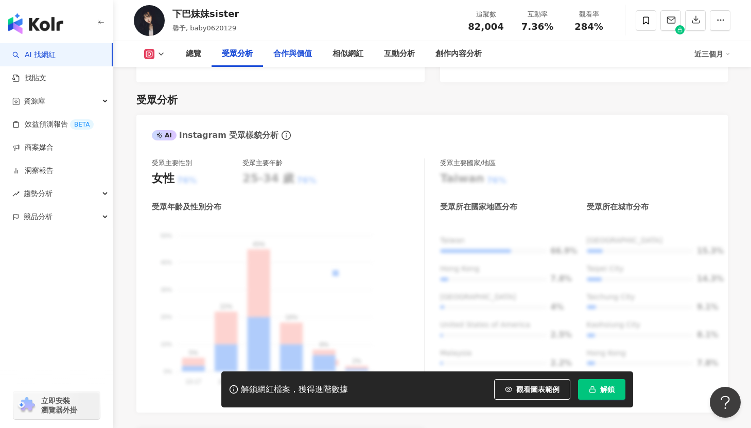
click at [286, 56] on div "合作與價值" at bounding box center [292, 54] width 39 height 12
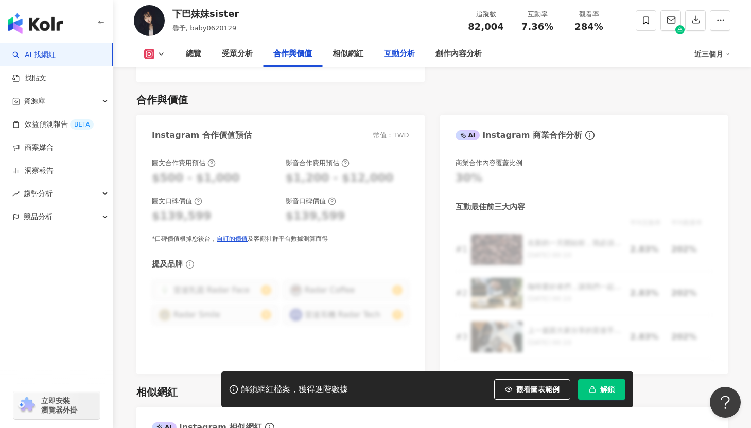
click at [374, 56] on div "互動分析" at bounding box center [399, 54] width 51 height 26
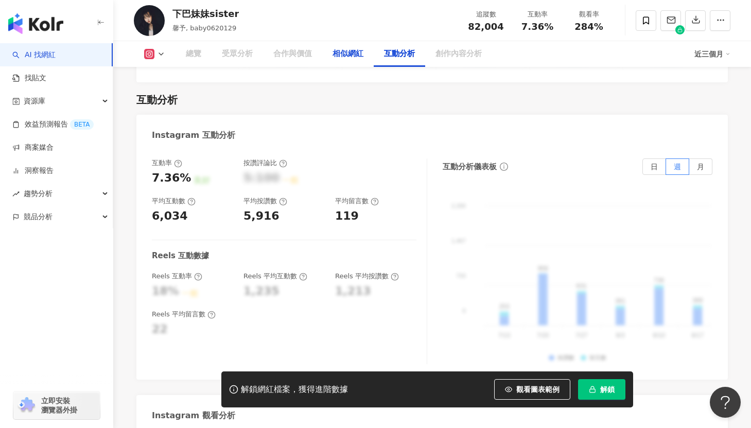
click at [342, 56] on div "相似網紅" at bounding box center [347, 54] width 31 height 12
click at [430, 46] on div "創作內容分析" at bounding box center [458, 54] width 67 height 26
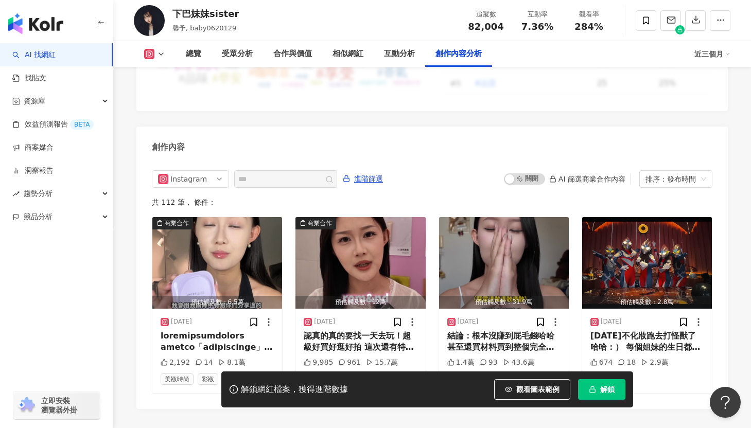
scroll to position [3106, 0]
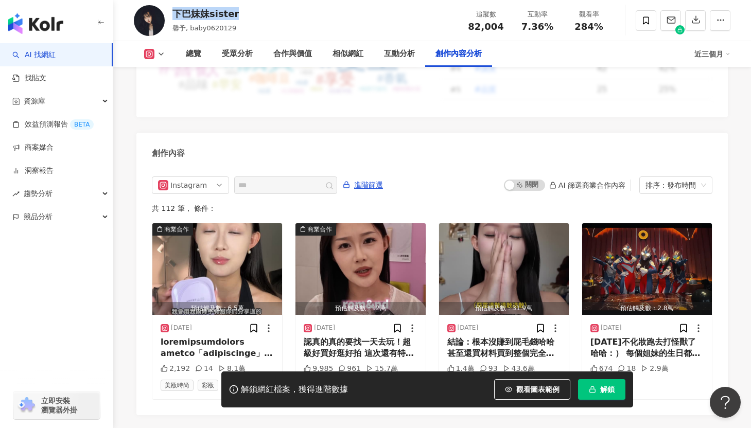
drag, startPoint x: 282, startPoint y: 14, endPoint x: 174, endPoint y: 16, distance: 108.1
click at [174, 16] on div "下巴妹妹sister 馨予, baby0620129 追蹤數 82,004 互動率 7.36% 觀看率 284%" at bounding box center [432, 20] width 638 height 41
copy div "下巴妹妹sister"
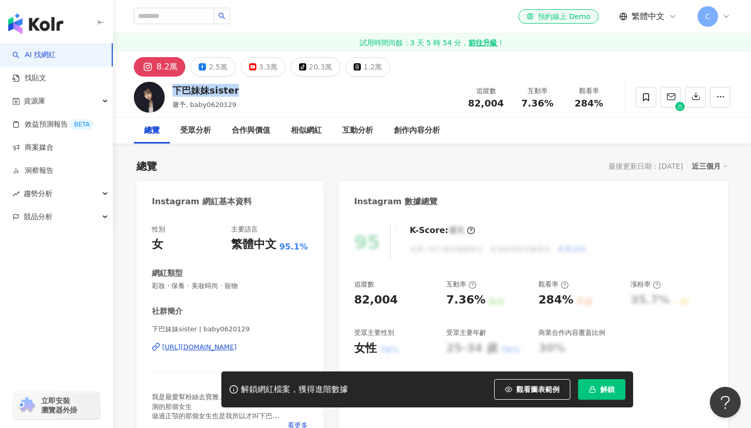
scroll to position [7, 0]
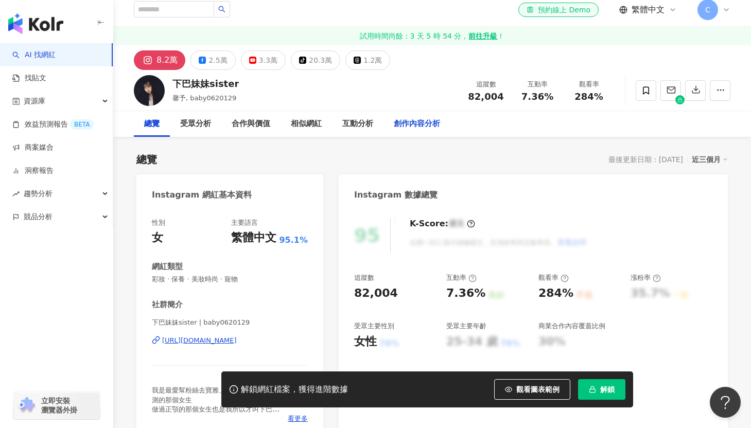
click at [429, 127] on div "創作內容分析" at bounding box center [417, 124] width 46 height 12
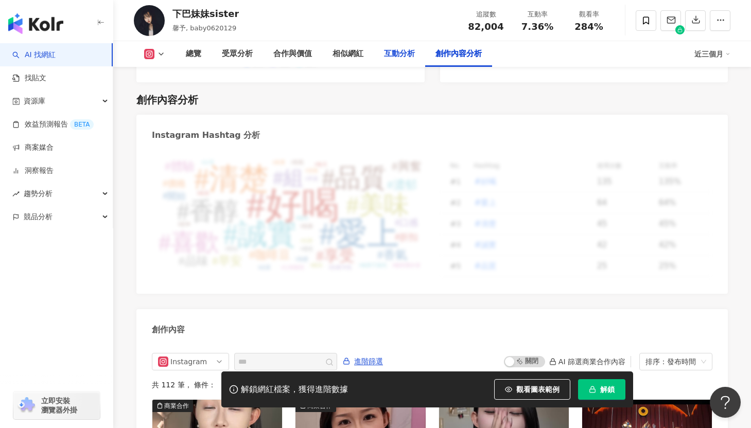
click at [390, 56] on div "互動分析" at bounding box center [399, 54] width 31 height 12
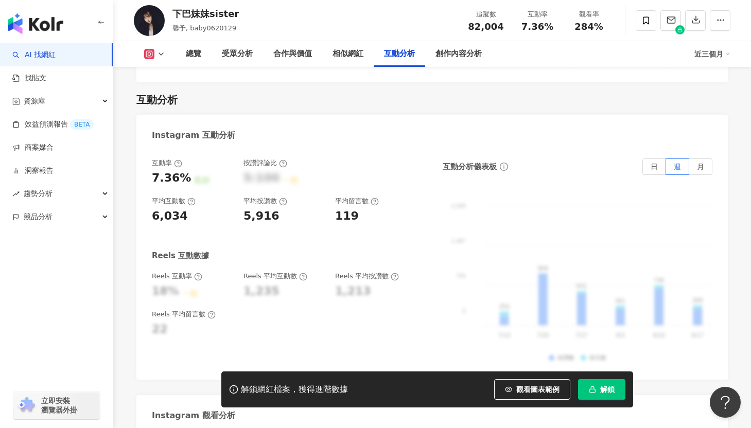
click at [166, 56] on button at bounding box center [155, 54] width 42 height 10
click at [272, 115] on div "Instagram 互動分析" at bounding box center [431, 131] width 591 height 33
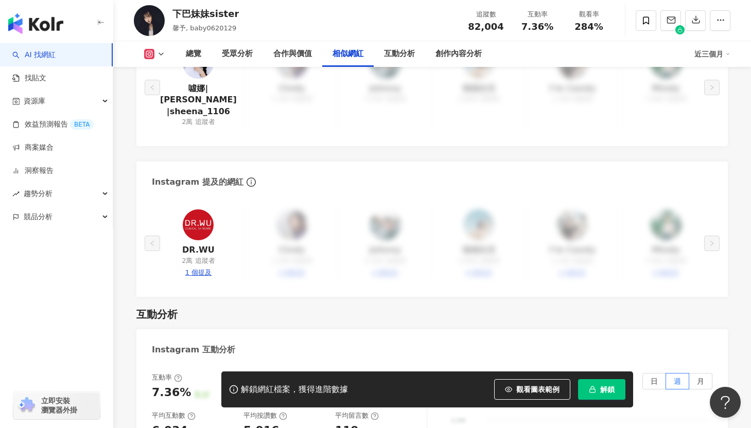
scroll to position [2930, 0]
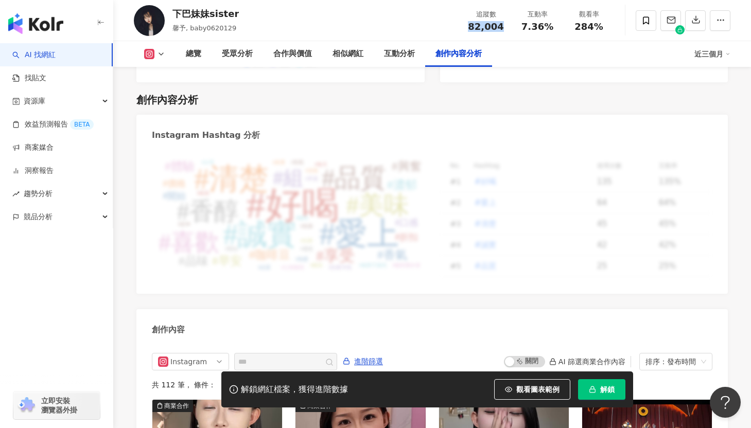
drag, startPoint x: 471, startPoint y: 26, endPoint x: 503, endPoint y: 26, distance: 32.4
click at [503, 26] on div "82,004" at bounding box center [485, 27] width 39 height 10
copy span "82,004"
click at [349, 93] on div "創作內容分析" at bounding box center [431, 100] width 591 height 14
click at [159, 56] on icon at bounding box center [161, 54] width 8 height 8
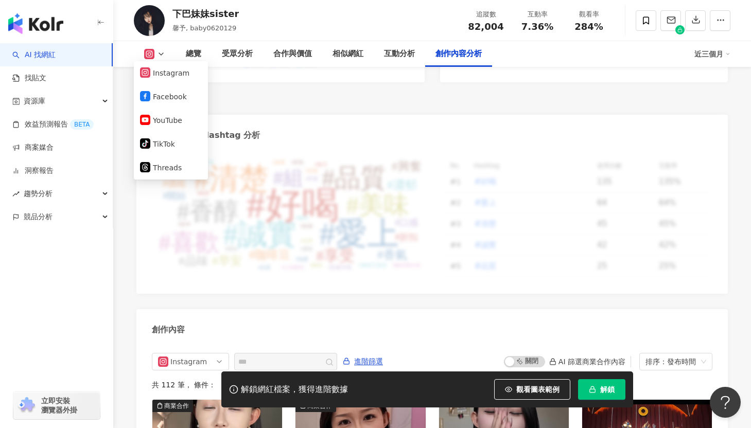
click at [284, 19] on div "下巴妹妹sister 馨予, baby0620129 追蹤數 82,004 互動率 7.36% 觀看率 284%" at bounding box center [432, 20] width 638 height 41
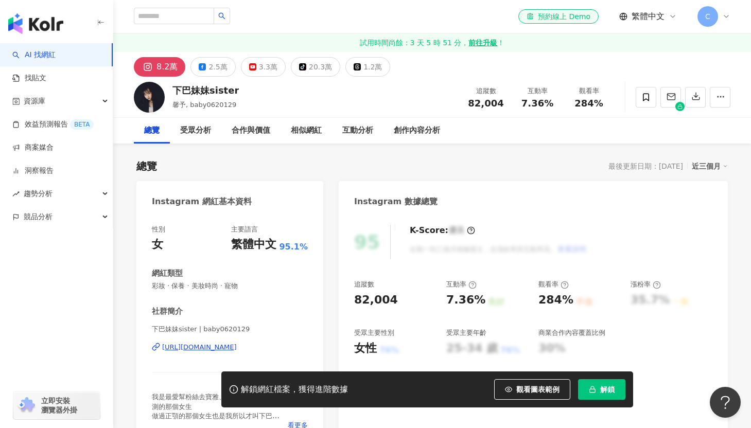
drag, startPoint x: 308, startPoint y: 343, endPoint x: 152, endPoint y: 348, distance: 156.0
click at [152, 348] on div "性別 女 主要語言 繁體中文 95.1% 網紅類型 彩妝 · 保養 · 美妝時尚 · 寵物 社群簡介 下巴妹妹sister | baby0620129 htt…" at bounding box center [229, 330] width 187 height 231
click at [172, 347] on div "https://www.instagram.com/baby0620129/" at bounding box center [199, 347] width 75 height 9
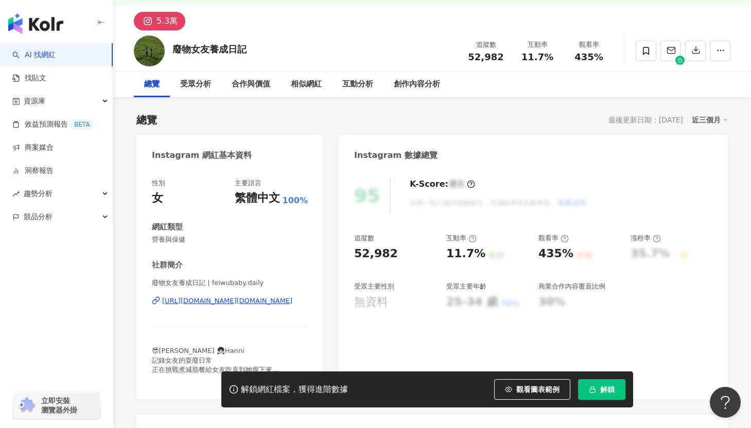
scroll to position [117, 0]
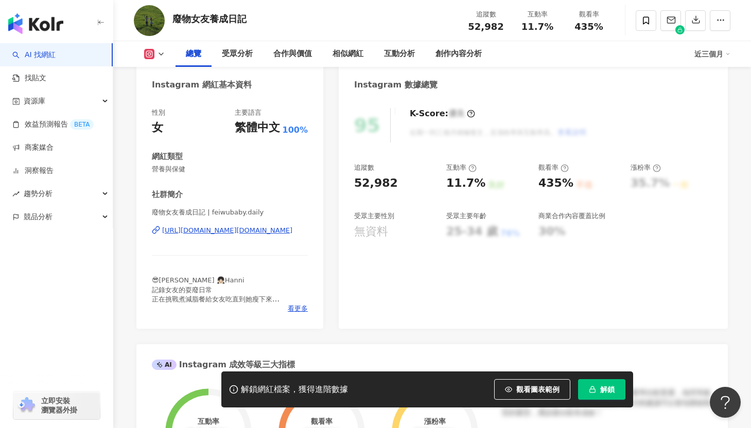
click at [262, 230] on div "[URL][DOMAIN_NAME][DOMAIN_NAME]" at bounding box center [227, 230] width 130 height 9
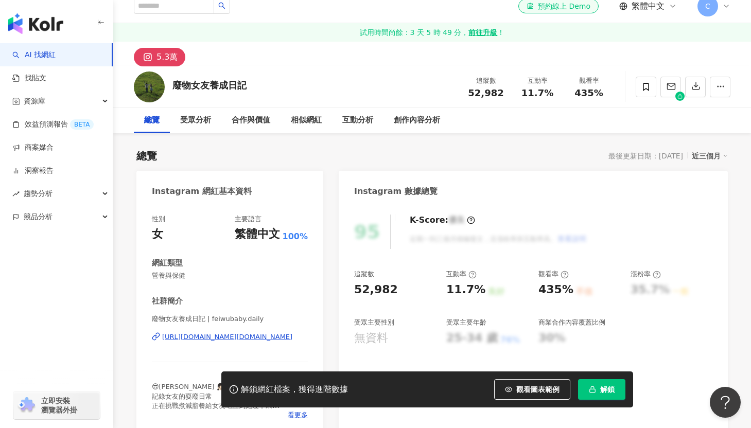
scroll to position [0, 0]
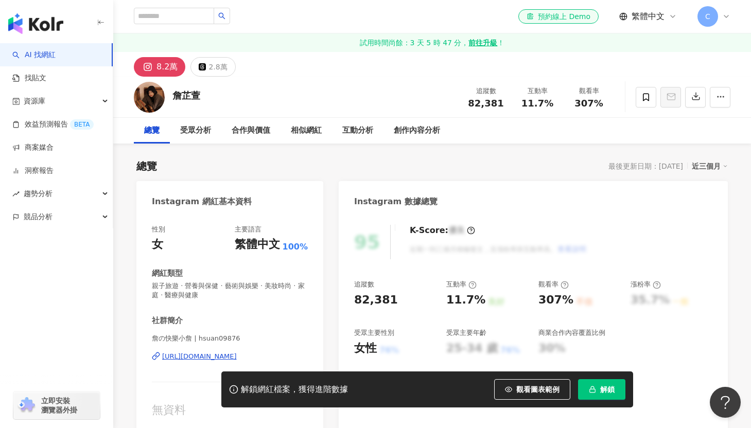
scroll to position [71, 0]
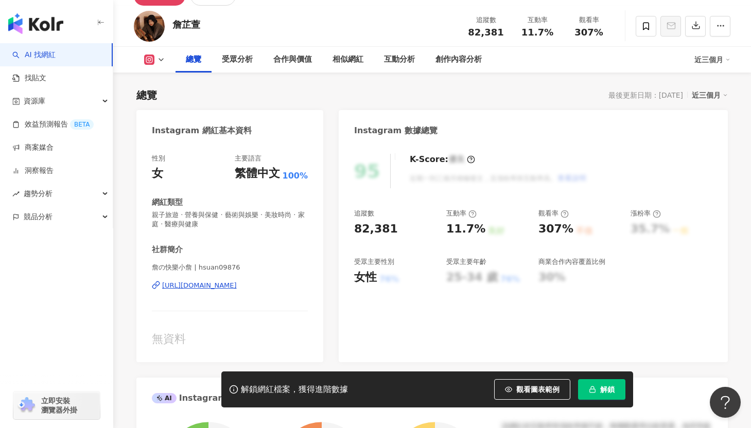
click at [237, 285] on div "[URL][DOMAIN_NAME]" at bounding box center [199, 285] width 75 height 9
drag, startPoint x: 463, startPoint y: 32, endPoint x: 511, endPoint y: 32, distance: 47.9
click at [511, 32] on div "追蹤數 82,381" at bounding box center [485, 26] width 51 height 22
copy span "82,381"
click at [476, 31] on span "82,381" at bounding box center [486, 32] width 36 height 11
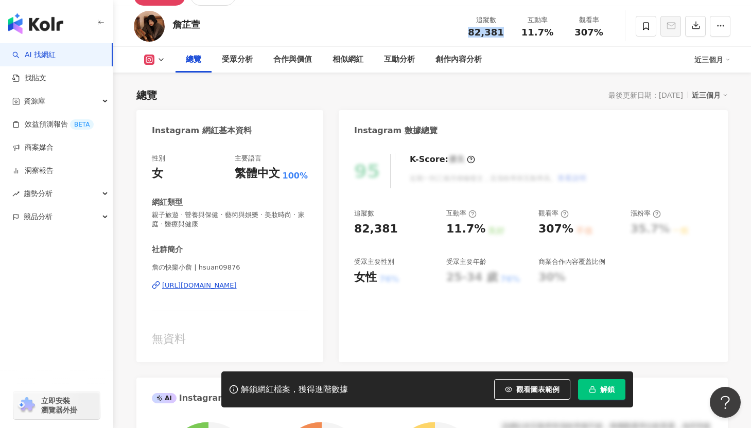
click at [476, 31] on span "82,381" at bounding box center [486, 32] width 36 height 11
click at [469, 31] on div "82,381" at bounding box center [485, 32] width 39 height 10
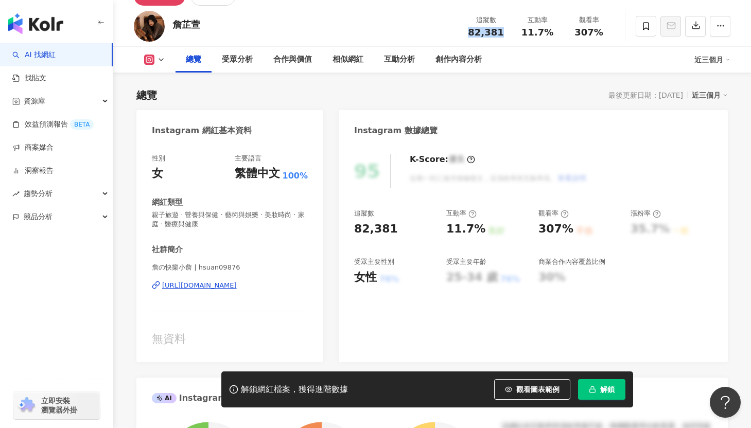
drag, startPoint x: 481, startPoint y: 31, endPoint x: 502, endPoint y: 32, distance: 20.6
click at [502, 32] on div "詹芷萱 追蹤數 82,381 互動率 11.7% 觀看率 307%" at bounding box center [432, 26] width 638 height 41
copy span "82,381"
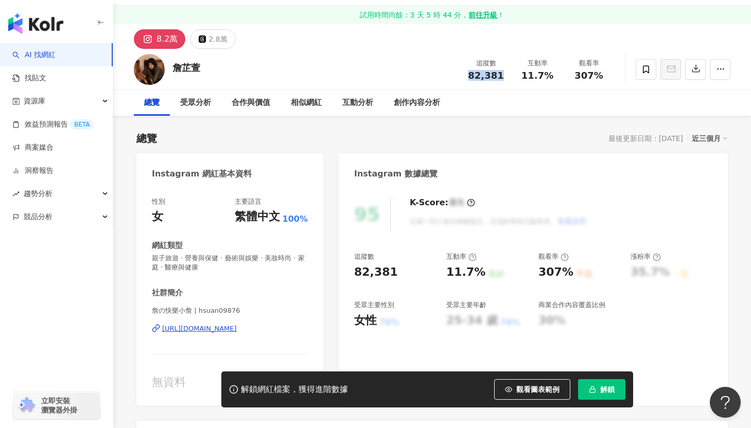
scroll to position [0, 0]
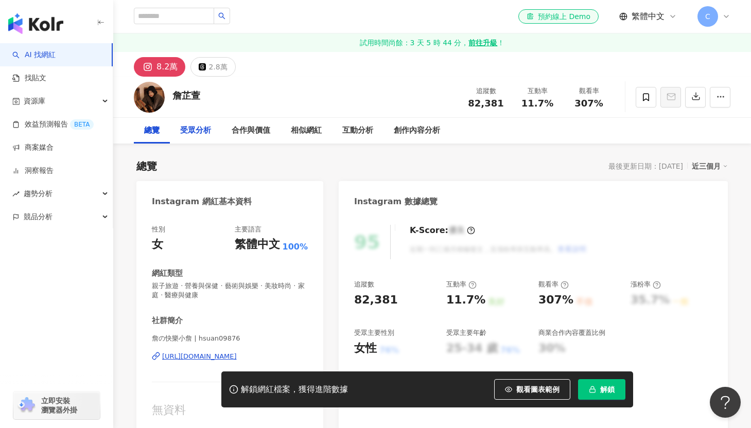
click at [217, 127] on div "受眾分析" at bounding box center [195, 131] width 51 height 26
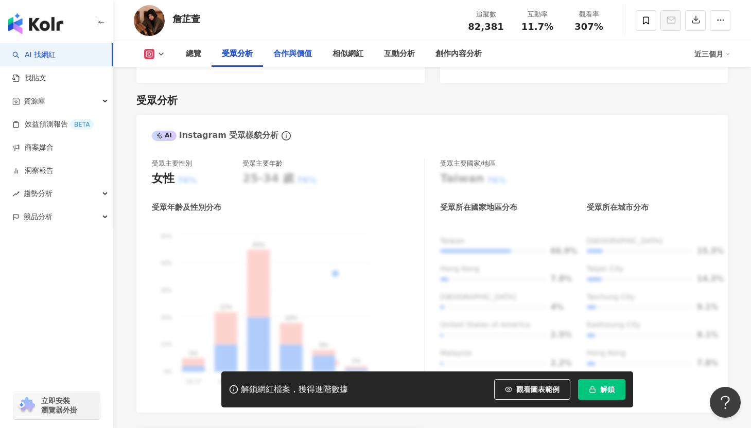
click at [287, 48] on div "合作與價值" at bounding box center [292, 54] width 39 height 12
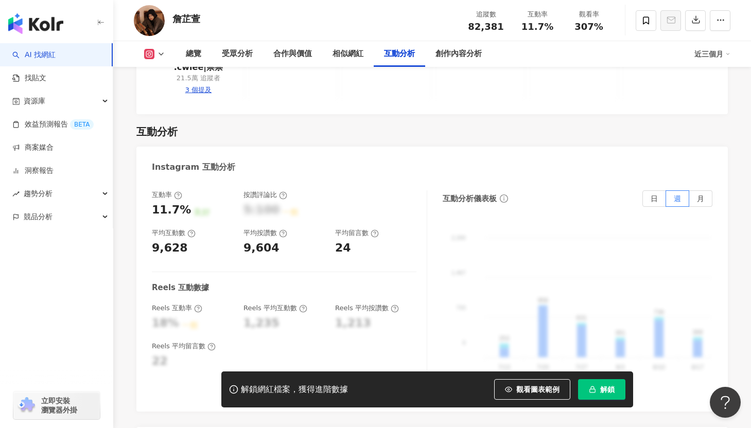
scroll to position [2017, 0]
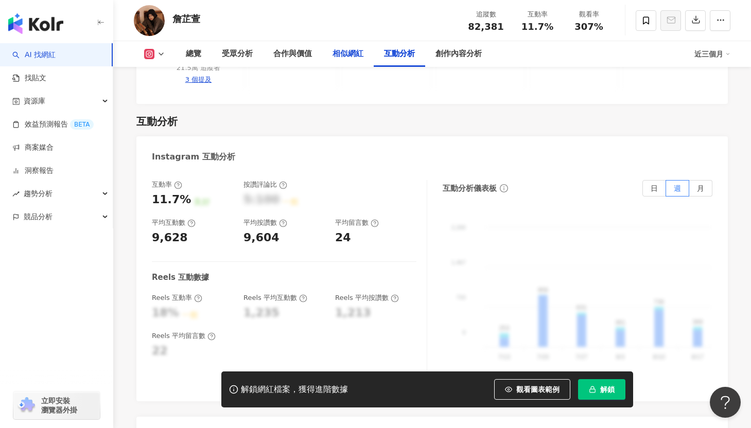
click at [352, 58] on div "相似網紅" at bounding box center [347, 54] width 31 height 12
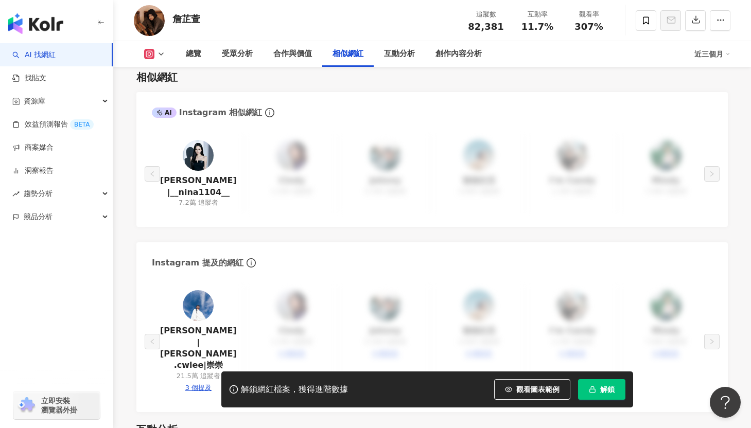
scroll to position [1709, 0]
click at [211, 174] on link "NINA|__nina1104__" at bounding box center [198, 185] width 77 height 23
click at [199, 325] on link "Daniel|daniel.cwlee|崇崇" at bounding box center [198, 348] width 77 height 46
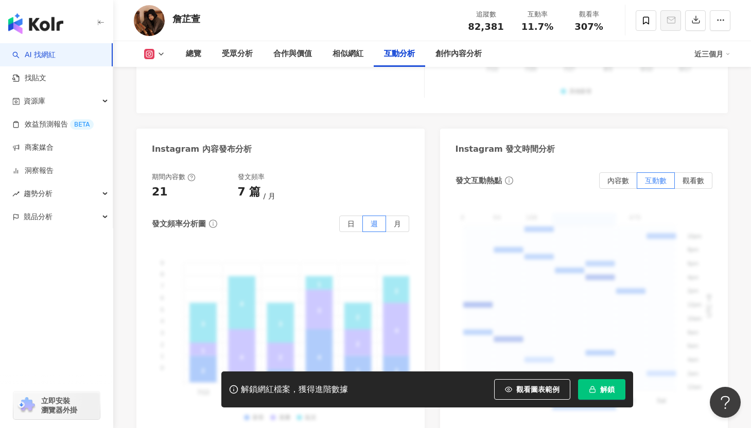
scroll to position [2582, 0]
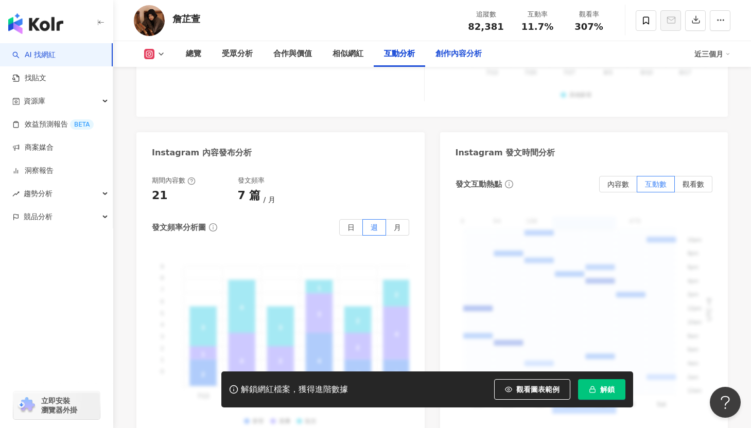
click at [439, 50] on div "創作內容分析" at bounding box center [458, 54] width 46 height 12
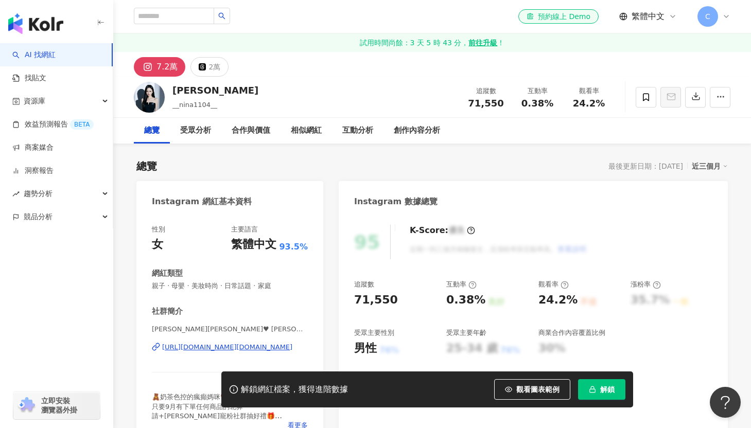
scroll to position [48, 0]
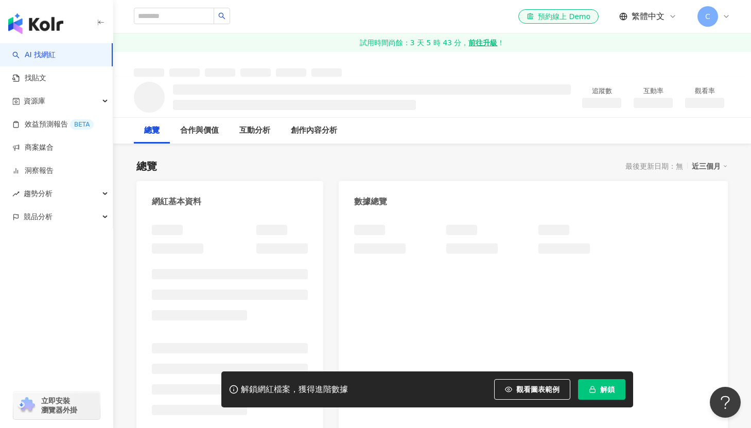
scroll to position [23, 0]
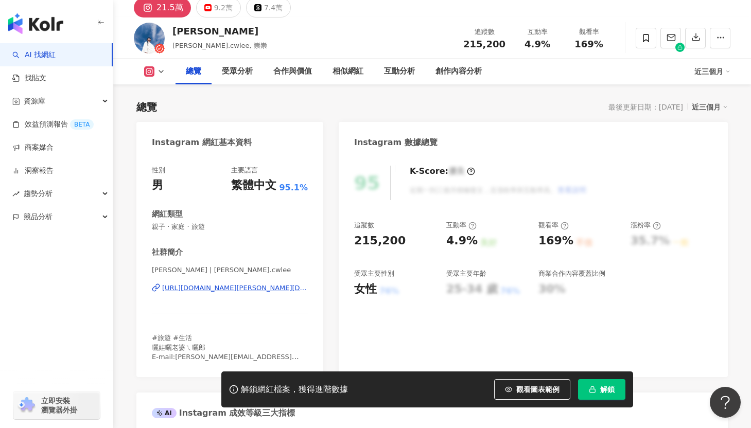
scroll to position [58, 0]
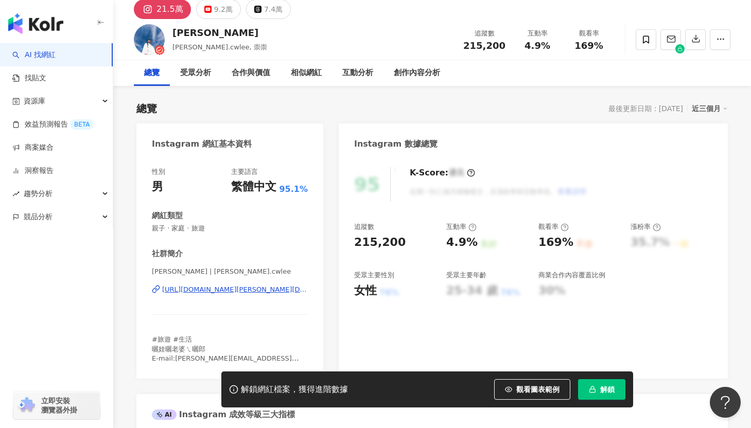
click at [219, 287] on div "https://www.instagram.com/daniel.cwlee/" at bounding box center [235, 289] width 146 height 9
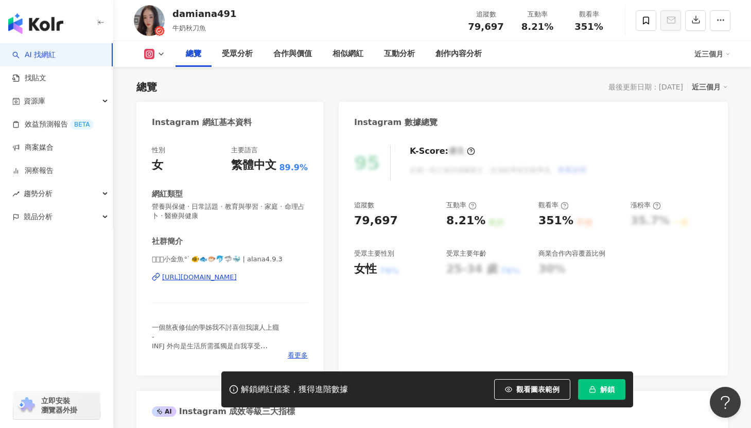
scroll to position [78, 0]
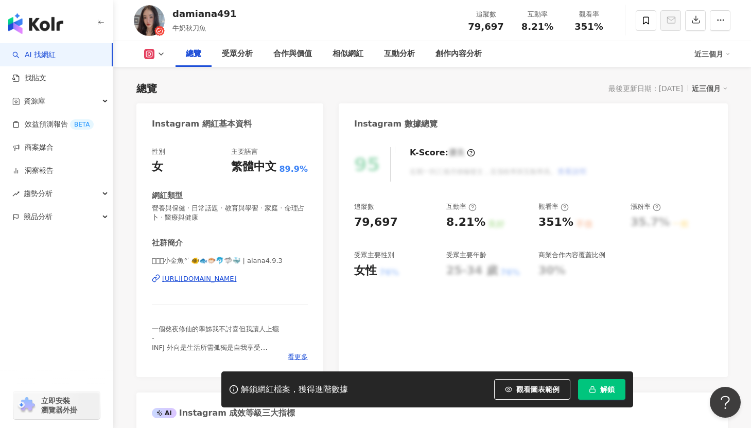
click at [237, 281] on div "[URL][DOMAIN_NAME]" at bounding box center [199, 278] width 75 height 9
drag, startPoint x: 240, startPoint y: 14, endPoint x: 169, endPoint y: 14, distance: 71.0
click at [169, 14] on div "damiana491 牛奶秋刀魚 追蹤數 79,697 互動率 8.21% 觀看率 351%" at bounding box center [432, 20] width 638 height 41
drag, startPoint x: 219, startPoint y: 27, endPoint x: 174, endPoint y: 27, distance: 44.8
click at [174, 27] on div "牛奶秋刀魚" at bounding box center [204, 28] width 64 height 10
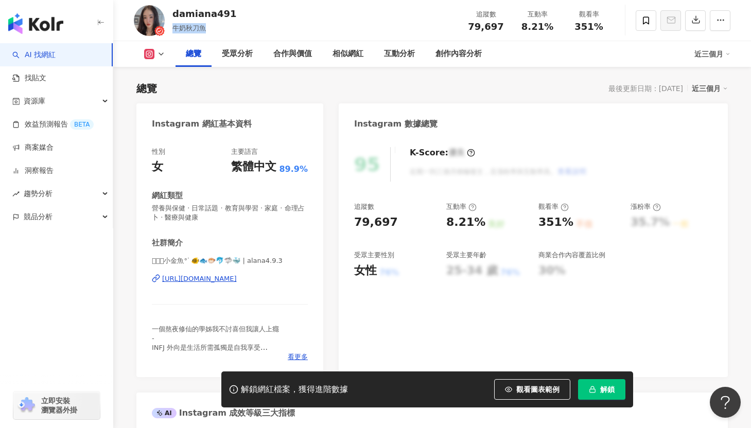
copy span "牛奶秋刀魚"
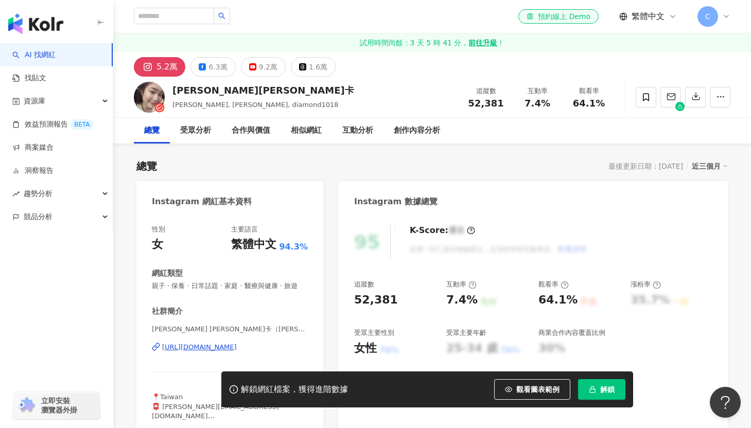
click at [209, 348] on div "https://www.instagram.com/diamond1018/" at bounding box center [199, 347] width 75 height 9
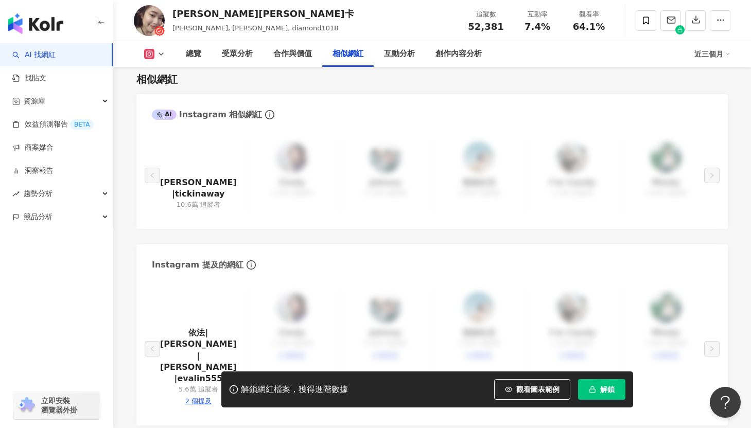
scroll to position [1713, 0]
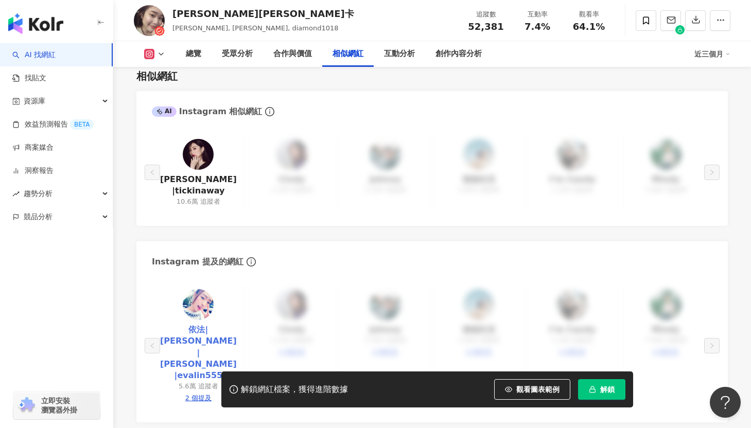
click at [212, 324] on link "依法|Eva|EVALIN|evalin555" at bounding box center [198, 353] width 77 height 58
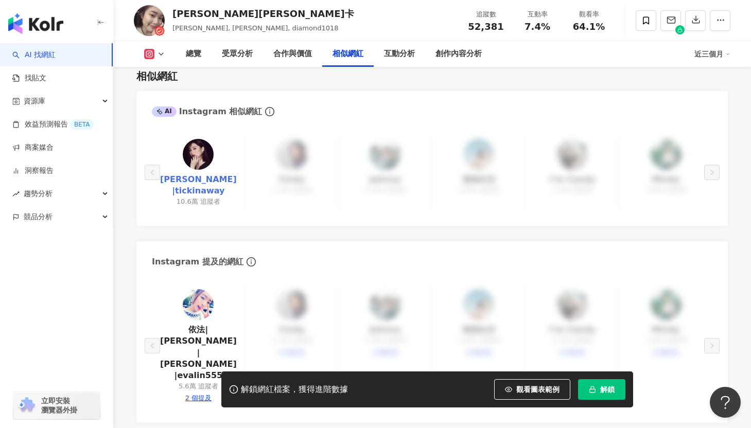
click at [204, 174] on link "朱綺綺|tickinaway" at bounding box center [198, 185] width 77 height 23
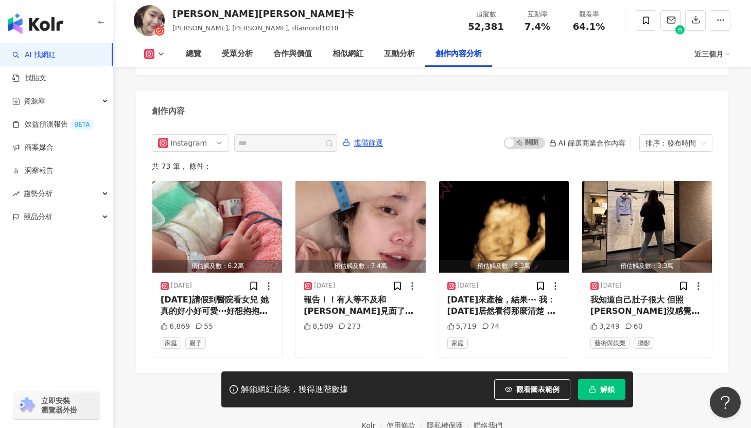
scroll to position [3171, 0]
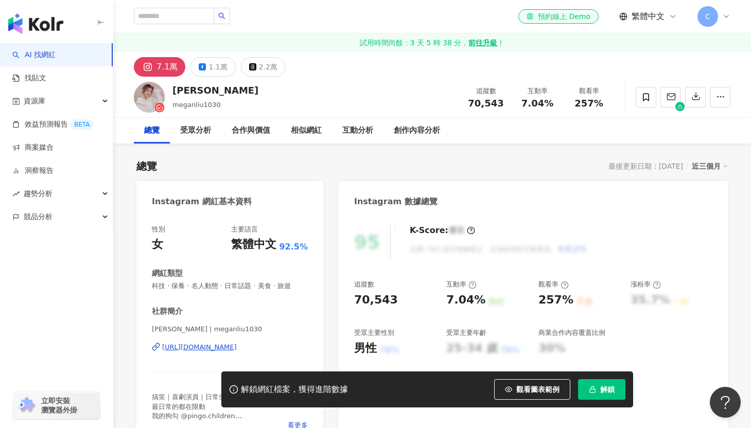
click at [191, 351] on div "https://www.instagram.com/meganliu1030/" at bounding box center [199, 347] width 75 height 9
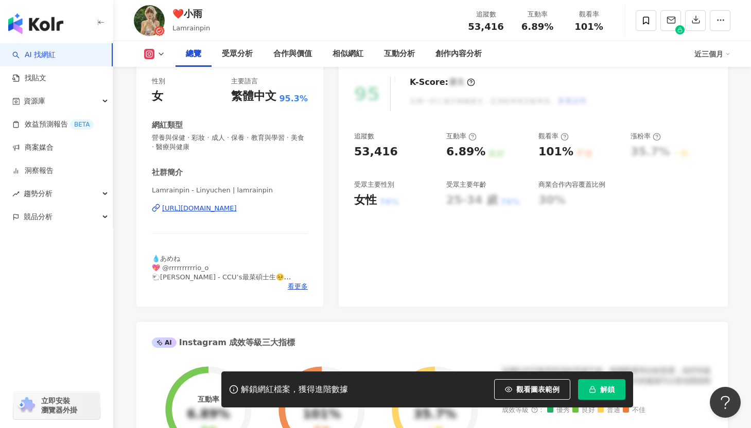
scroll to position [128, 0]
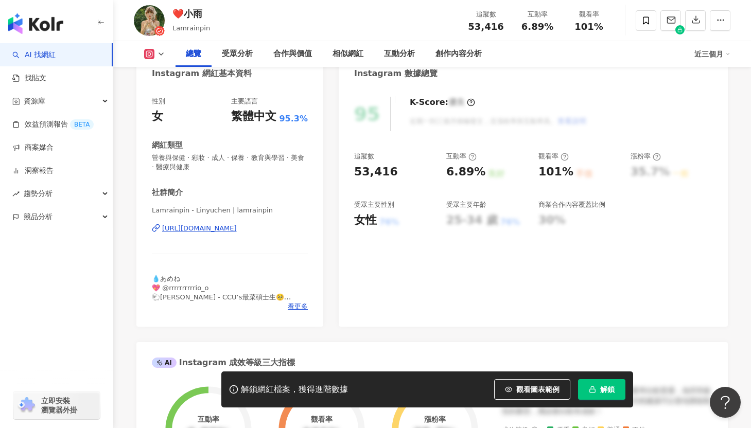
click at [236, 228] on div "https://www.instagram.com/lamrainpin/" at bounding box center [199, 228] width 75 height 9
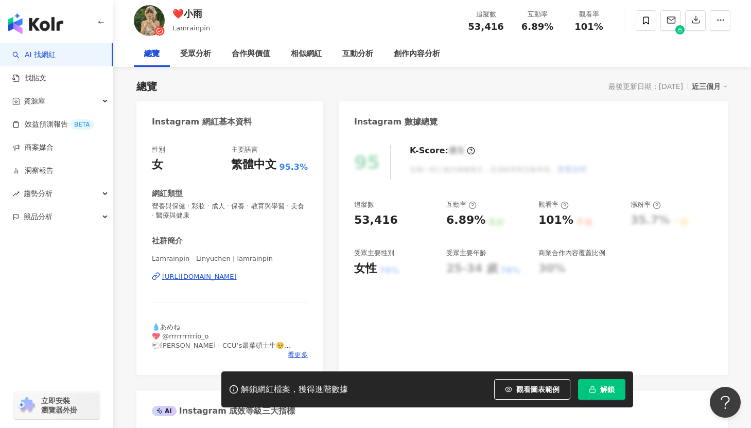
scroll to position [22, 0]
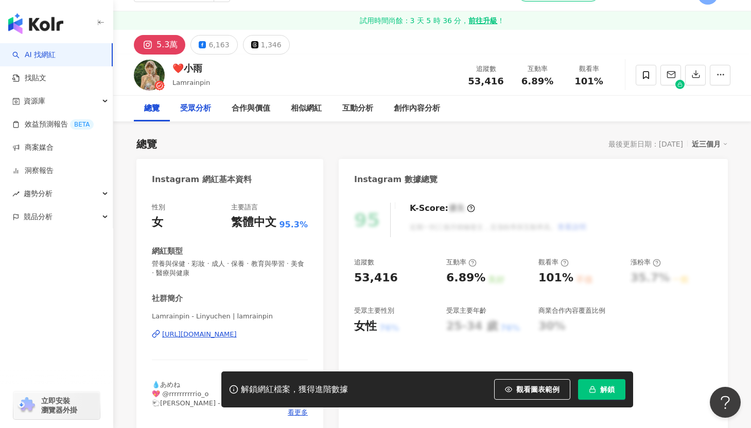
click at [194, 109] on div "受眾分析" at bounding box center [195, 108] width 31 height 12
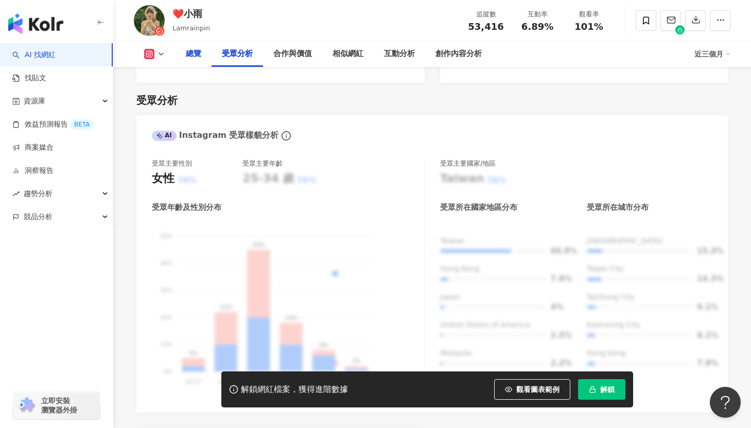
click at [191, 60] on div "總覽" at bounding box center [194, 54] width 36 height 26
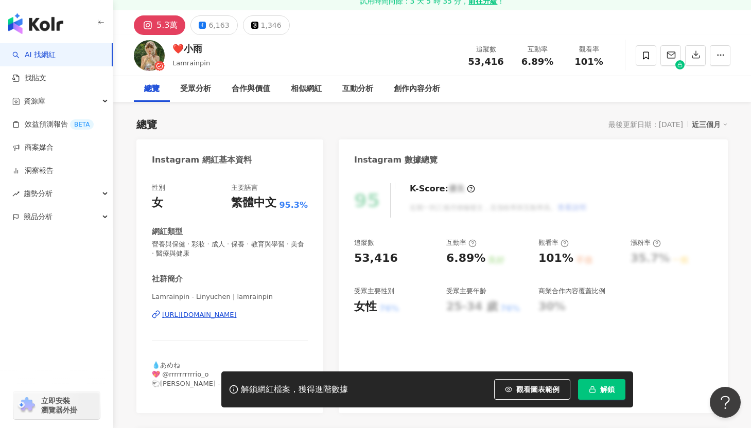
scroll to position [43, 0]
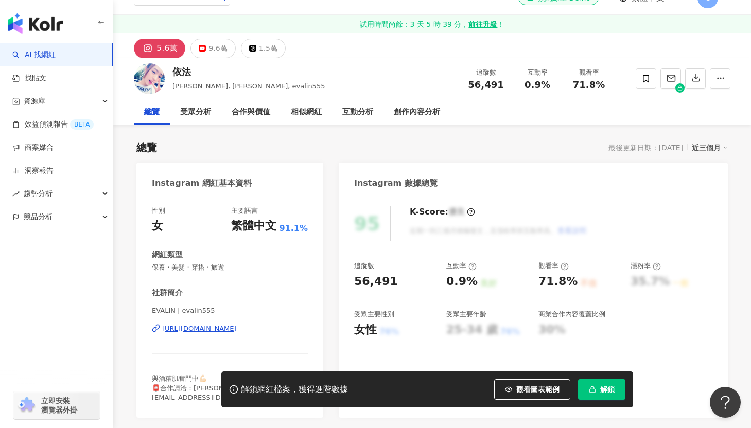
scroll to position [21, 0]
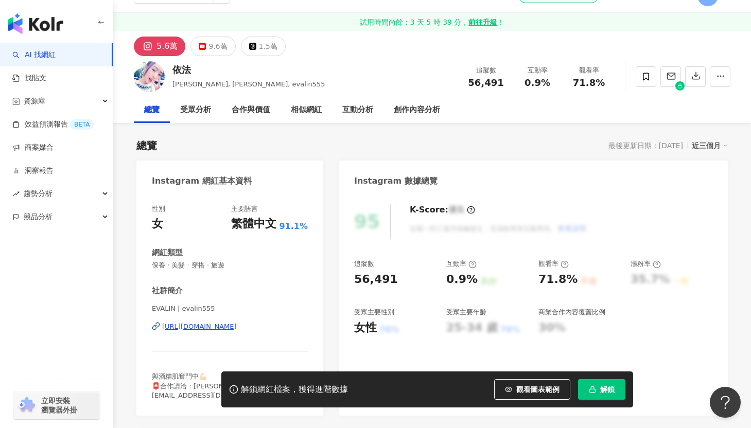
click at [235, 328] on div "https://www.instagram.com/evalin555/" at bounding box center [199, 326] width 75 height 9
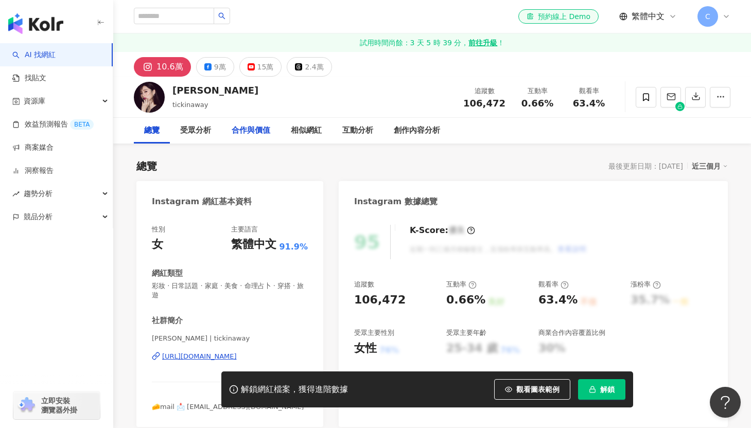
scroll to position [45, 0]
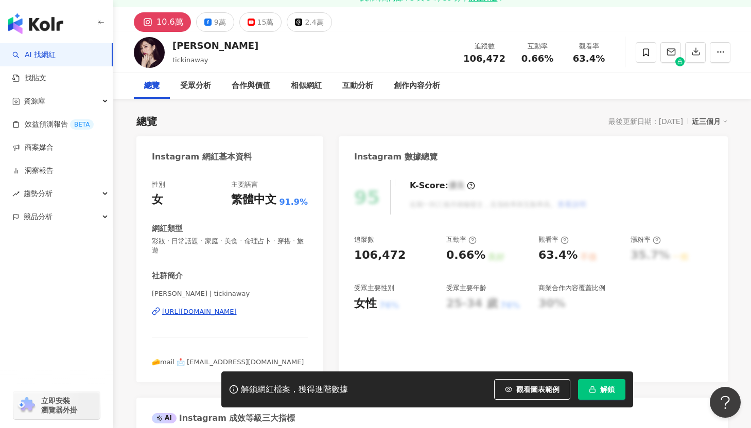
click at [237, 307] on div "[URL][DOMAIN_NAME]" at bounding box center [199, 311] width 75 height 9
